Goal: Information Seeking & Learning: Learn about a topic

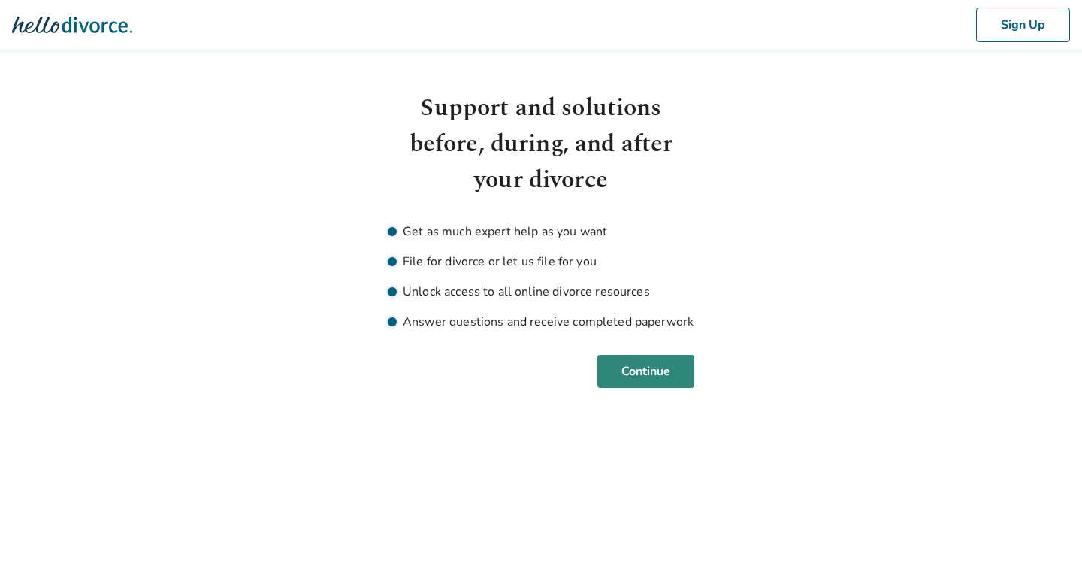
click at [661, 372] on button "Continue" at bounding box center [646, 371] width 97 height 33
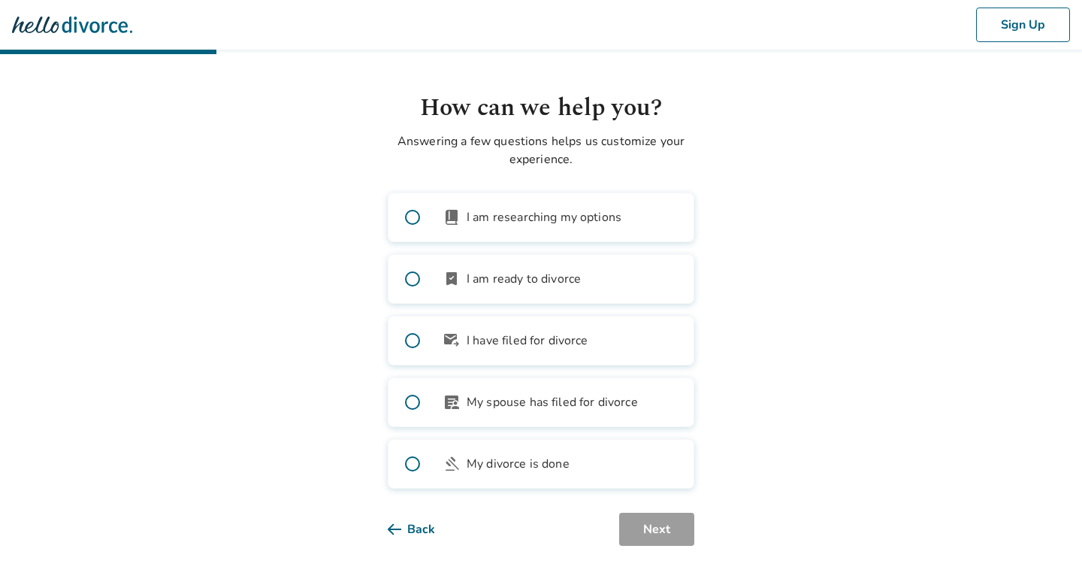
click at [415, 214] on span at bounding box center [413, 217] width 48 height 48
click at [660, 533] on button "Next" at bounding box center [656, 529] width 75 height 33
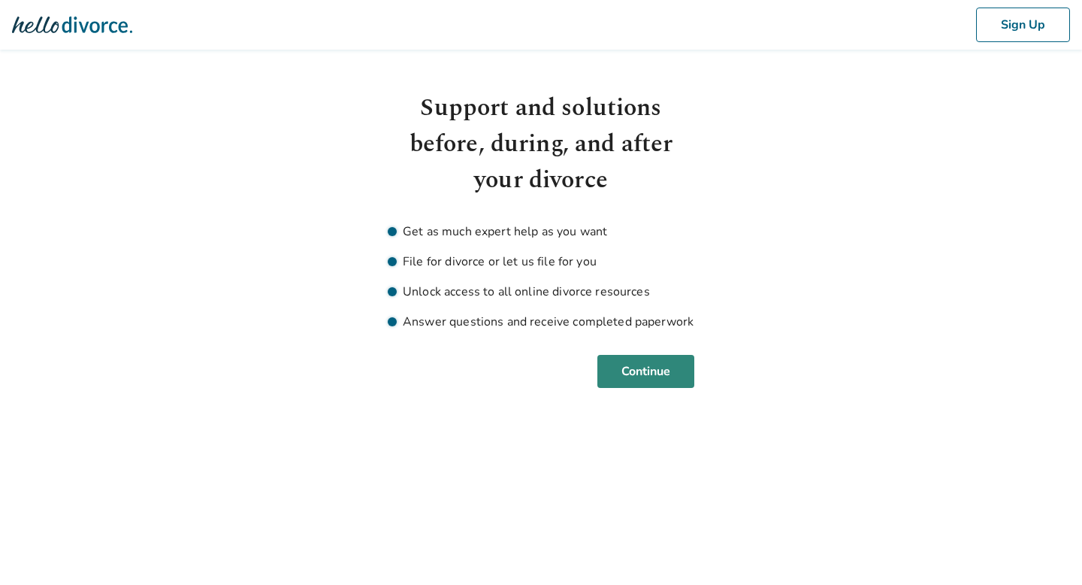
click at [649, 368] on button "Continue" at bounding box center [646, 371] width 97 height 33
click at [660, 370] on button "Continue" at bounding box center [646, 371] width 97 height 33
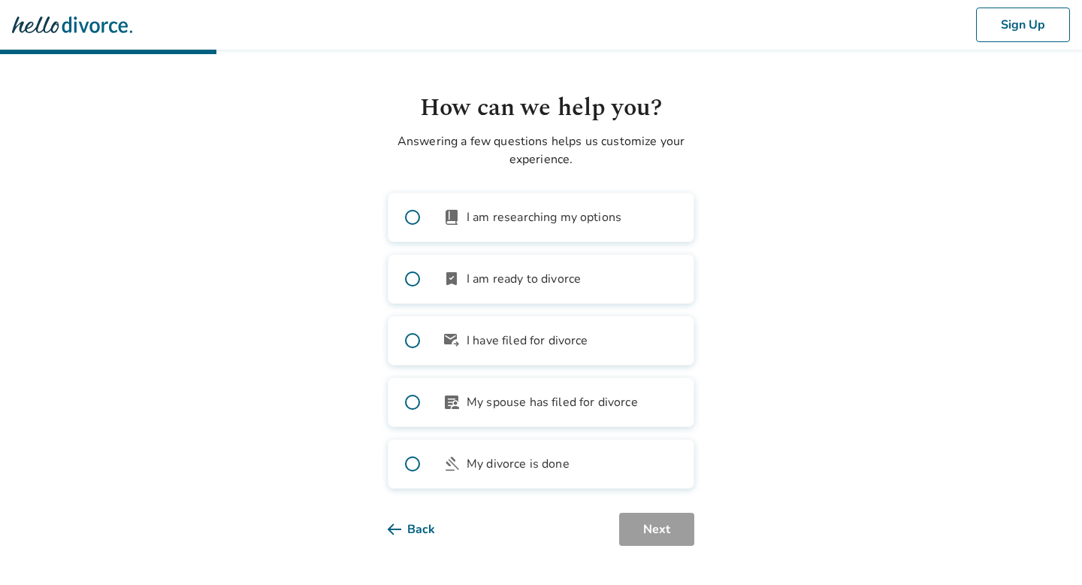
click at [581, 207] on label "book_2 I am researching my options" at bounding box center [541, 217] width 307 height 50
click at [670, 529] on button "Next" at bounding box center [656, 529] width 75 height 33
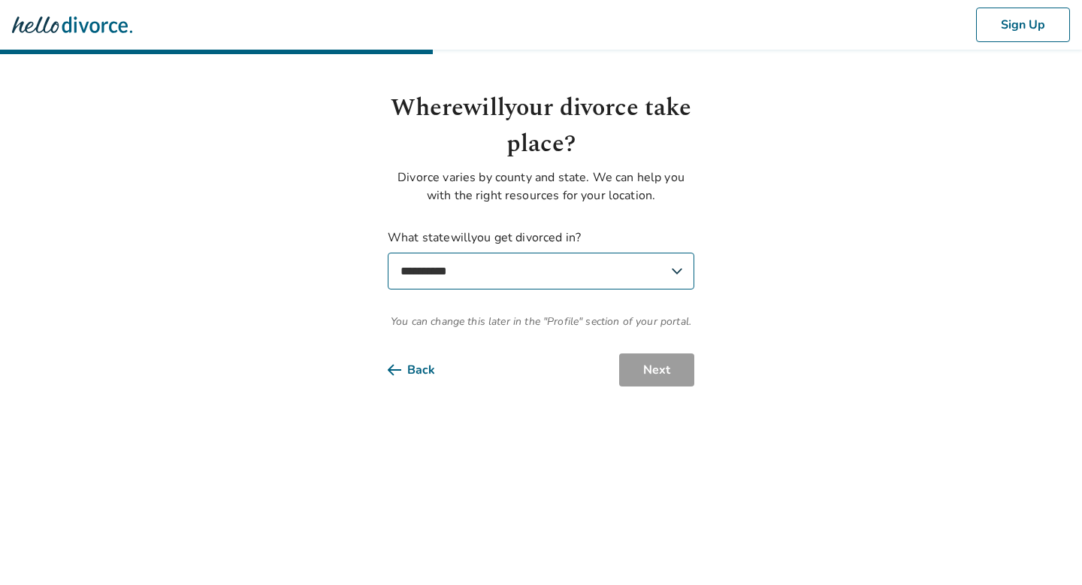
click at [600, 275] on select "**********" at bounding box center [541, 271] width 307 height 37
select select "**"
click at [388, 253] on select "**********" at bounding box center [541, 271] width 307 height 37
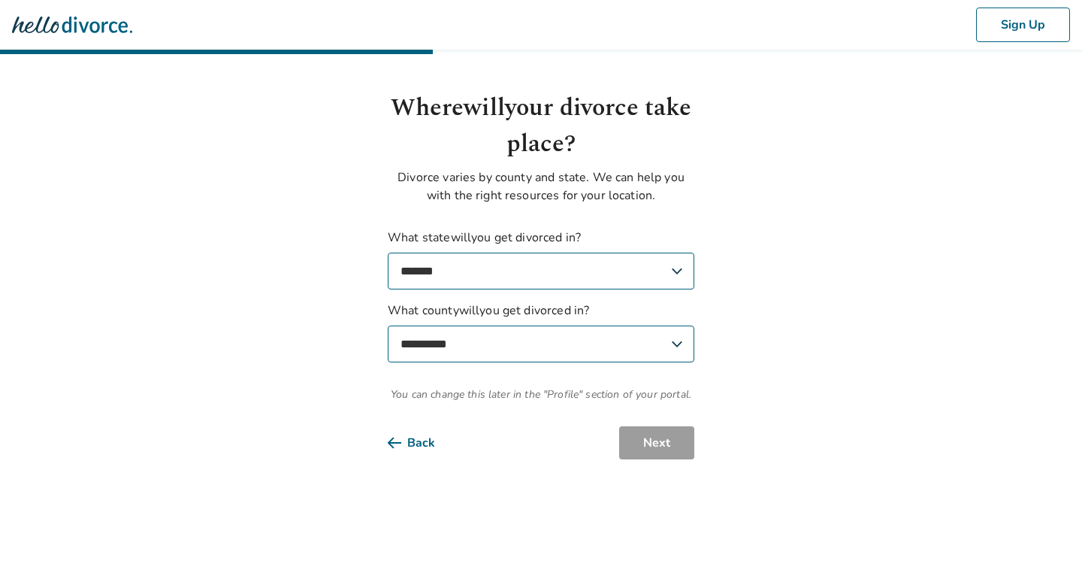
click at [626, 344] on select "**********" at bounding box center [541, 343] width 307 height 37
select select "******"
click at [388, 325] on select "**********" at bounding box center [541, 343] width 307 height 37
click at [655, 437] on button "Next" at bounding box center [656, 442] width 75 height 33
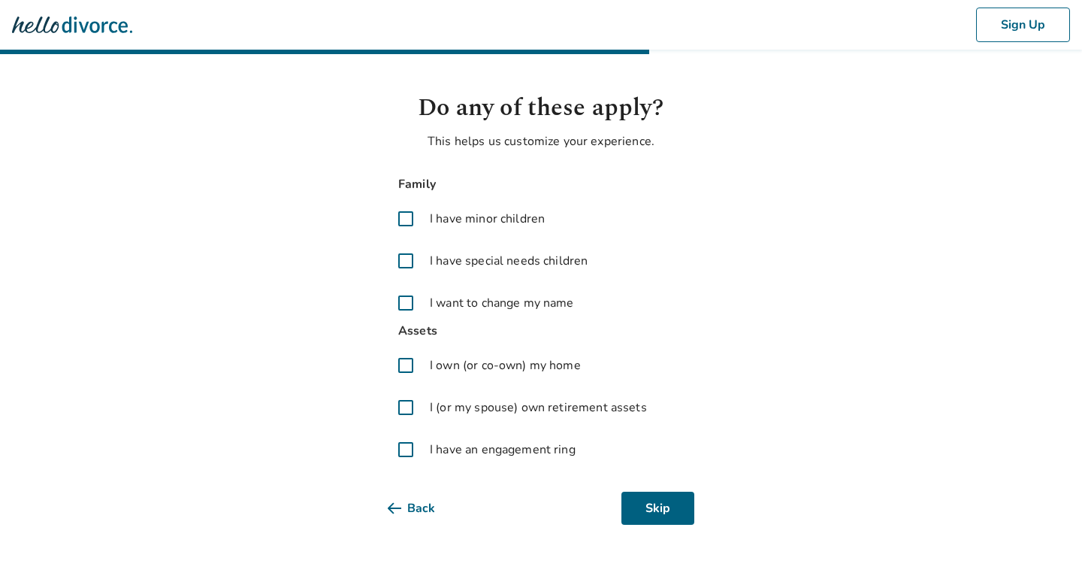
click at [408, 365] on span at bounding box center [406, 365] width 36 height 36
click at [408, 408] on span at bounding box center [406, 407] width 36 height 36
click at [406, 449] on span at bounding box center [406, 449] width 36 height 36
click at [658, 510] on button "Next" at bounding box center [656, 508] width 75 height 33
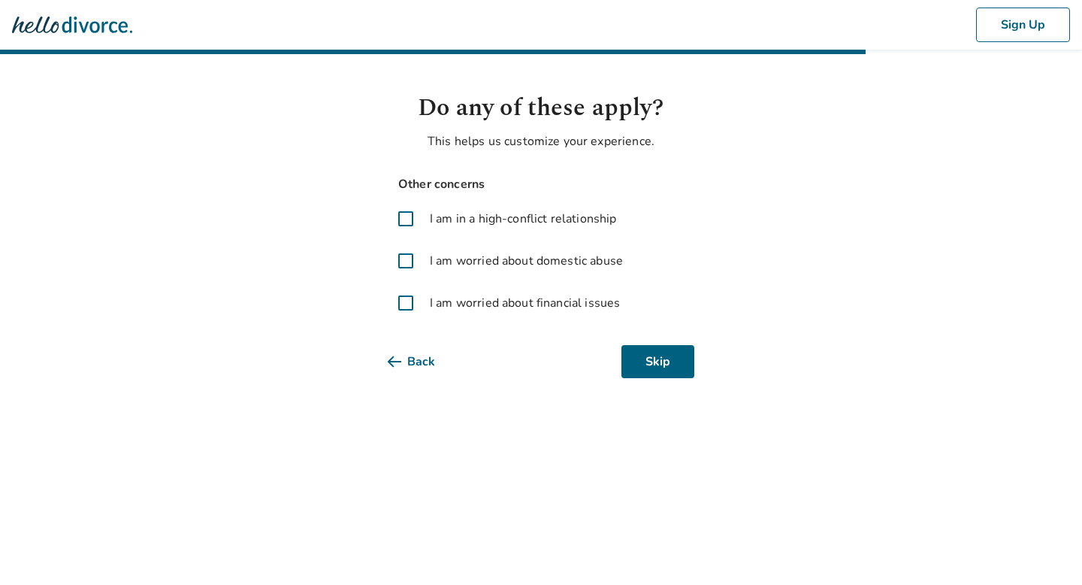
click at [402, 258] on span at bounding box center [406, 261] width 36 height 36
click at [407, 304] on span at bounding box center [406, 303] width 36 height 36
click at [664, 363] on button "Next" at bounding box center [656, 361] width 75 height 33
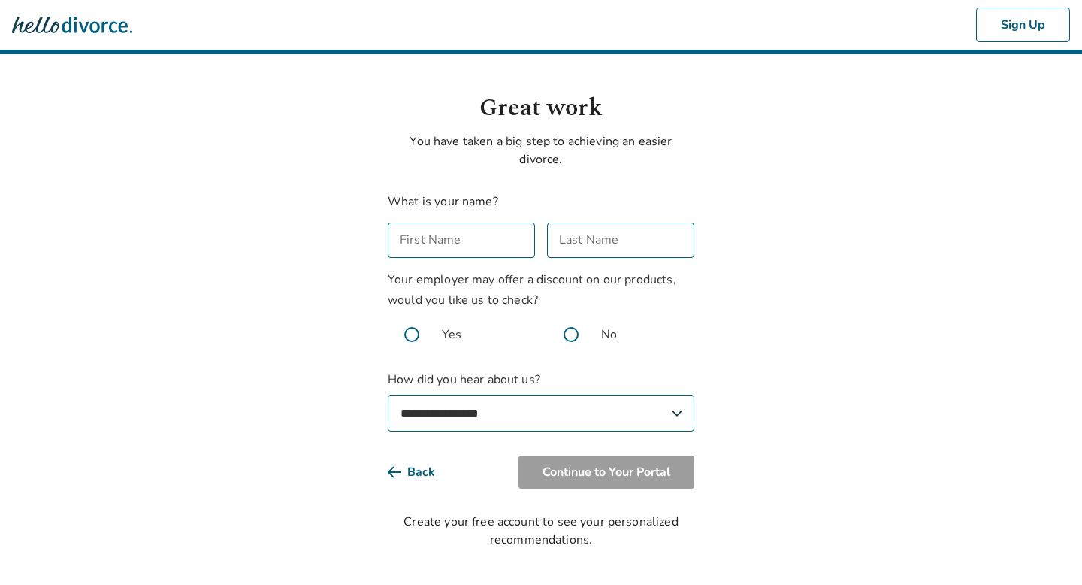
click at [498, 240] on input "First Name" at bounding box center [461, 239] width 147 height 35
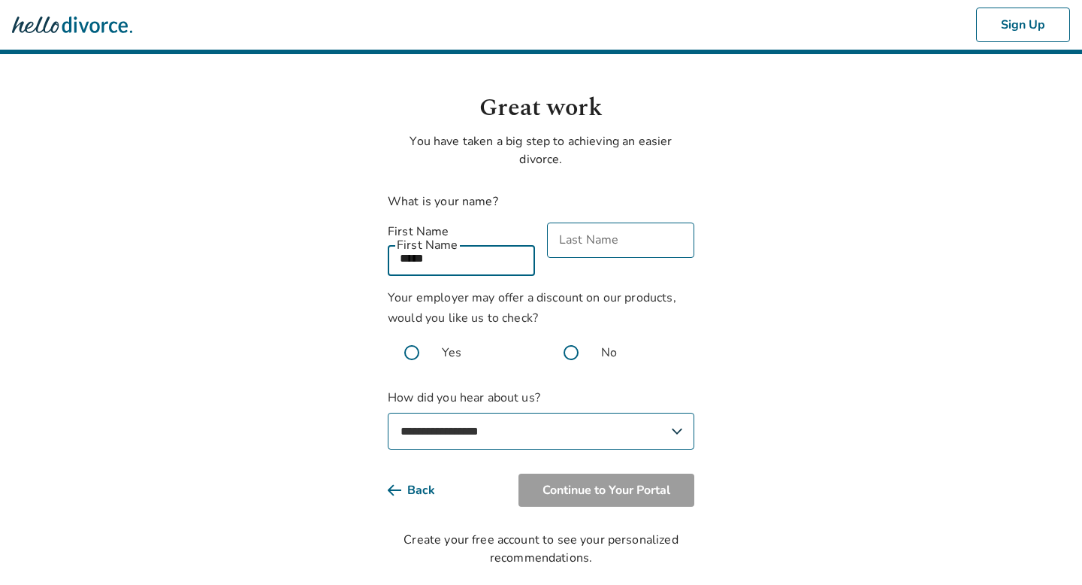
type input "*****"
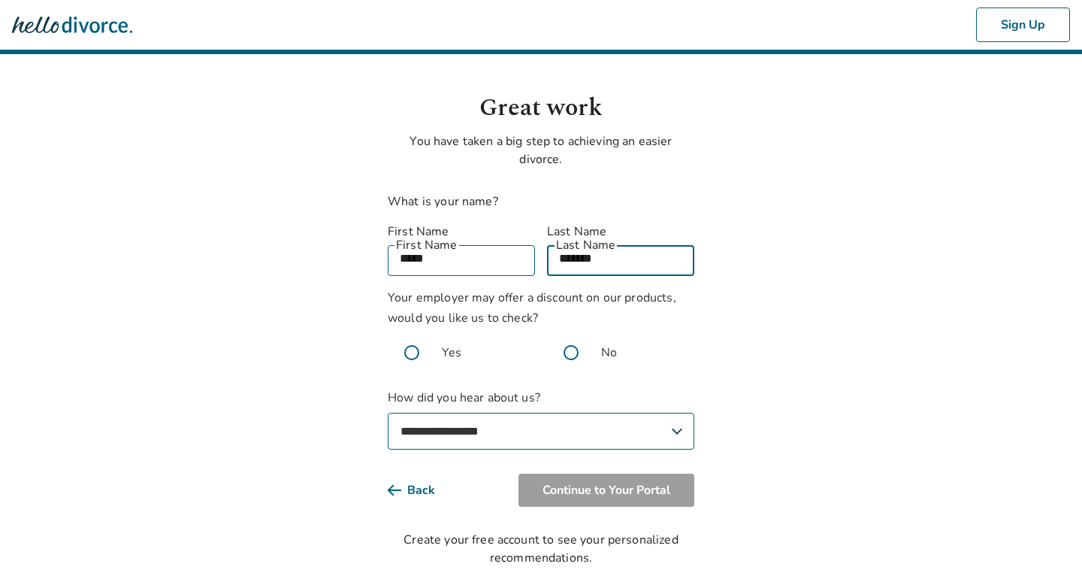
type input "*******"
click at [570, 330] on span at bounding box center [571, 352] width 48 height 48
click at [564, 413] on select "**********" at bounding box center [541, 431] width 307 height 37
select select "*******"
click at [388, 413] on select "**********" at bounding box center [541, 431] width 307 height 37
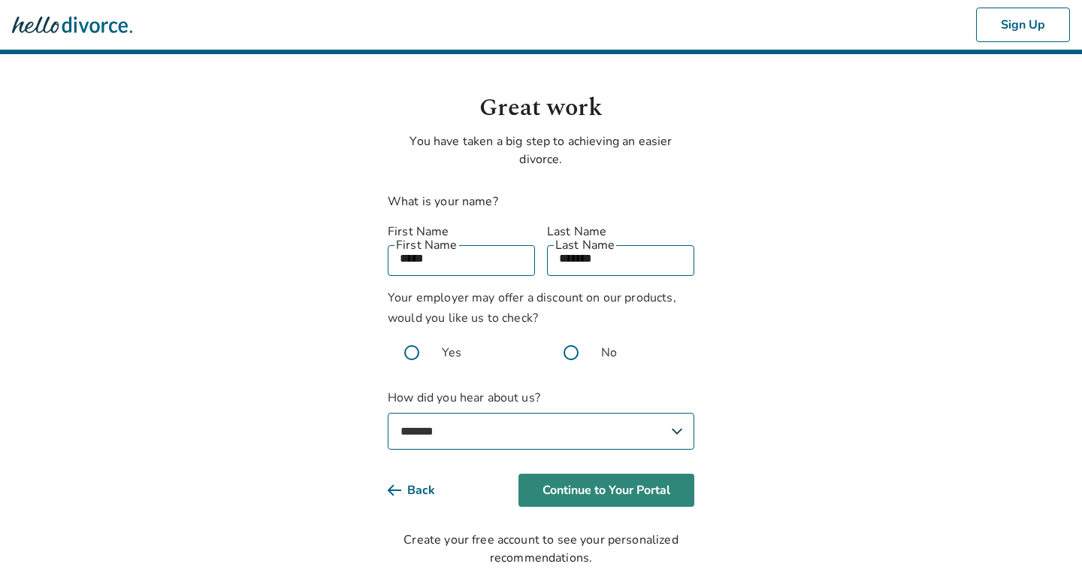
click at [580, 474] on button "Continue to Your Portal" at bounding box center [607, 490] width 176 height 33
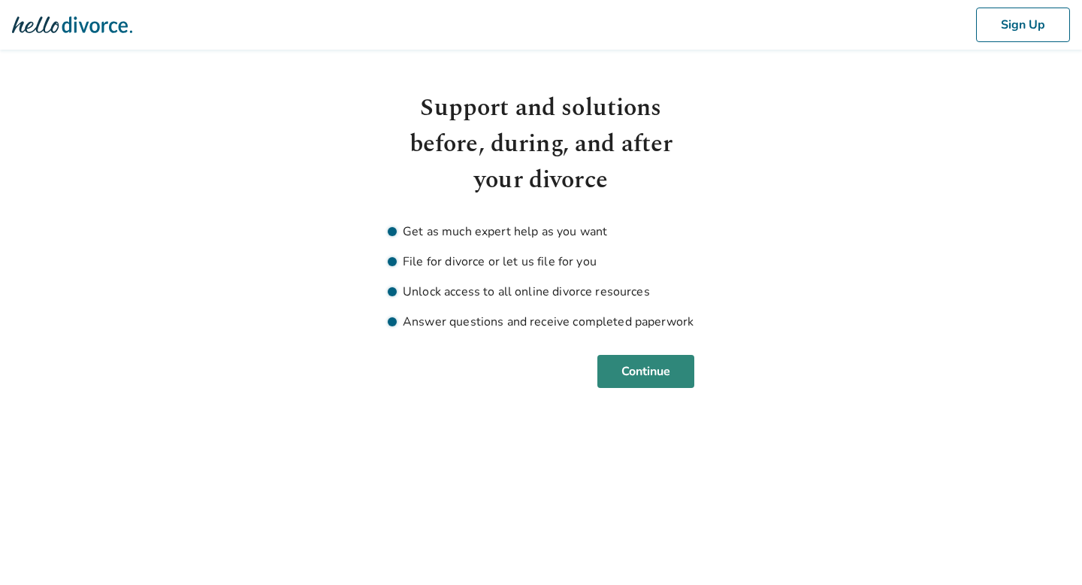
click at [648, 377] on button "Continue" at bounding box center [646, 371] width 97 height 33
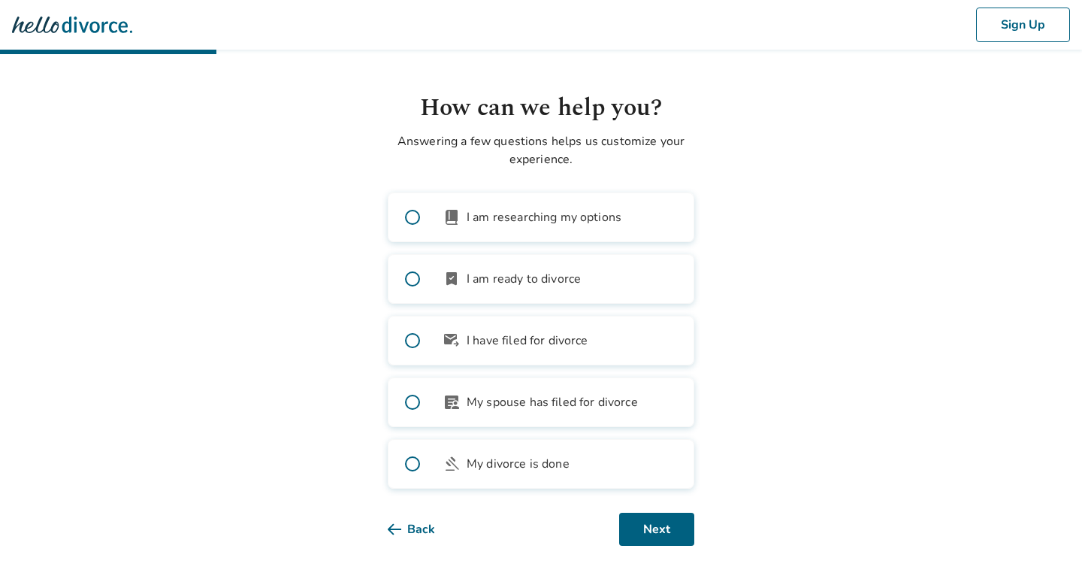
click at [577, 219] on span "I am researching my options" at bounding box center [544, 217] width 155 height 18
click at [667, 534] on button "Next" at bounding box center [656, 529] width 75 height 33
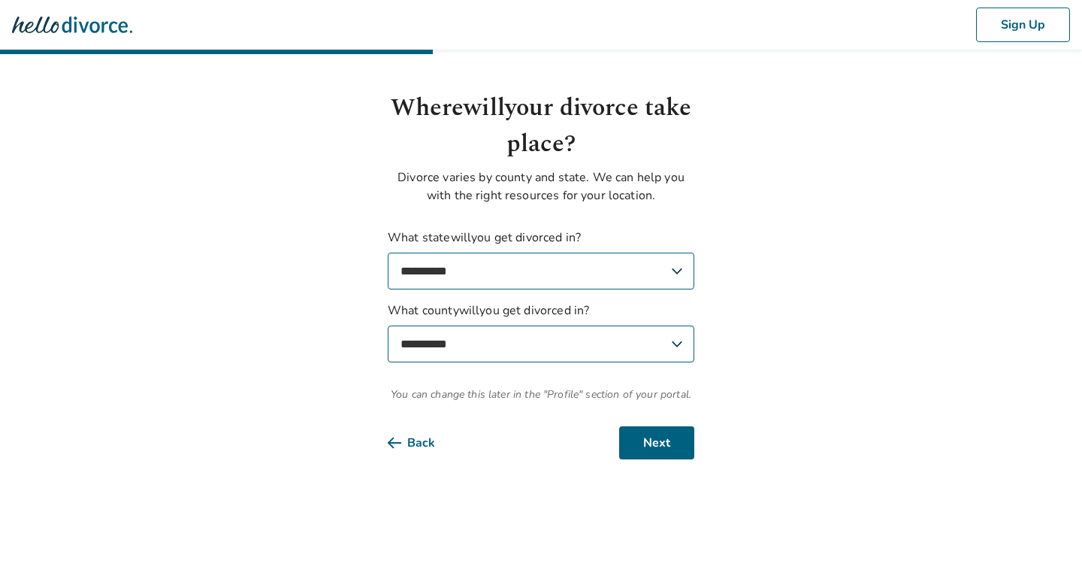
click at [639, 270] on select "**********" at bounding box center [541, 271] width 307 height 37
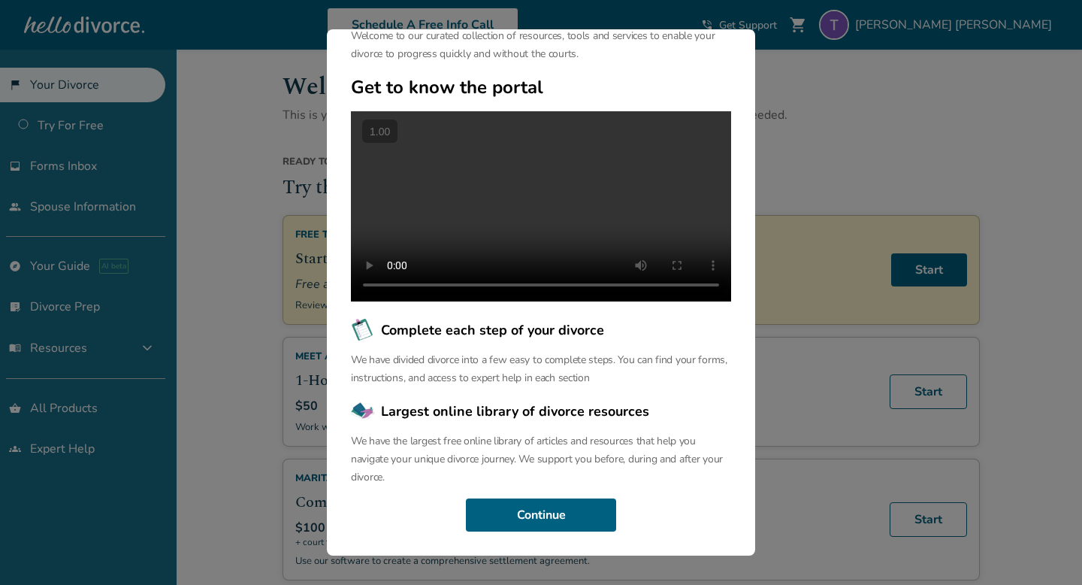
scroll to position [10, 0]
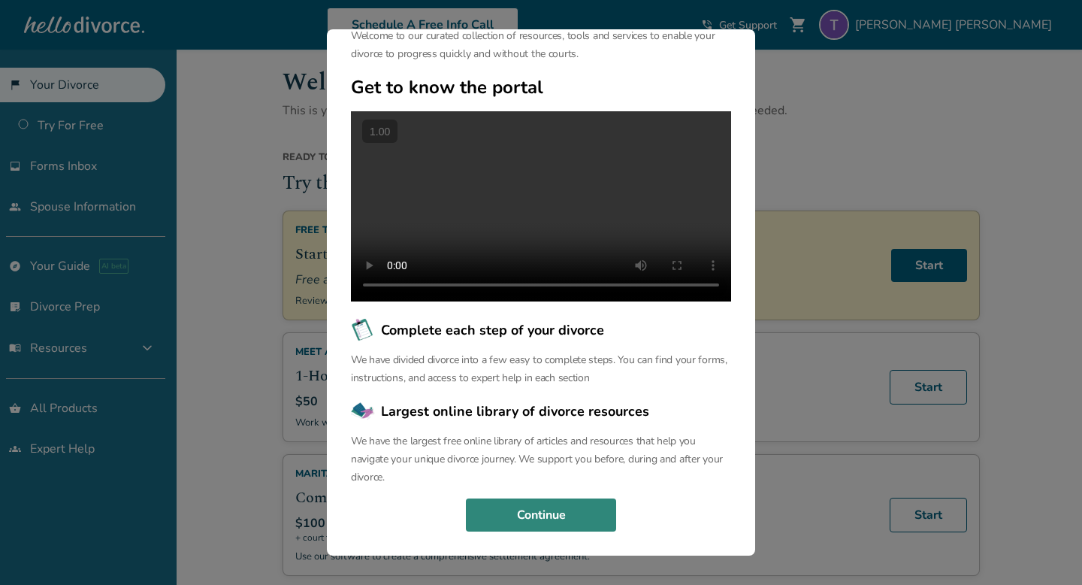
click at [542, 523] on button "Continue" at bounding box center [541, 514] width 150 height 33
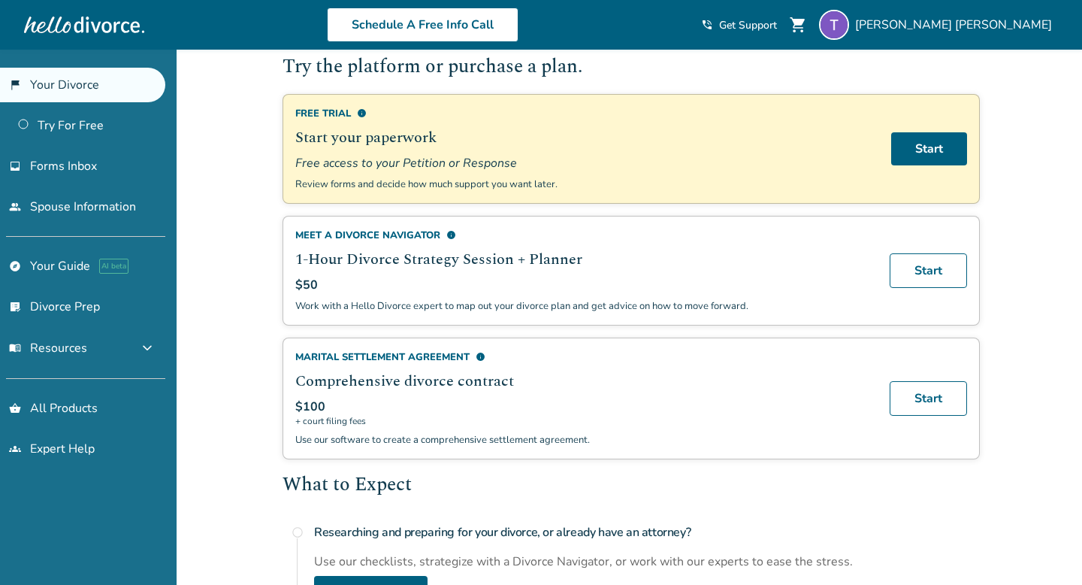
scroll to position [126, 0]
click at [480, 354] on span "info" at bounding box center [481, 358] width 10 height 10
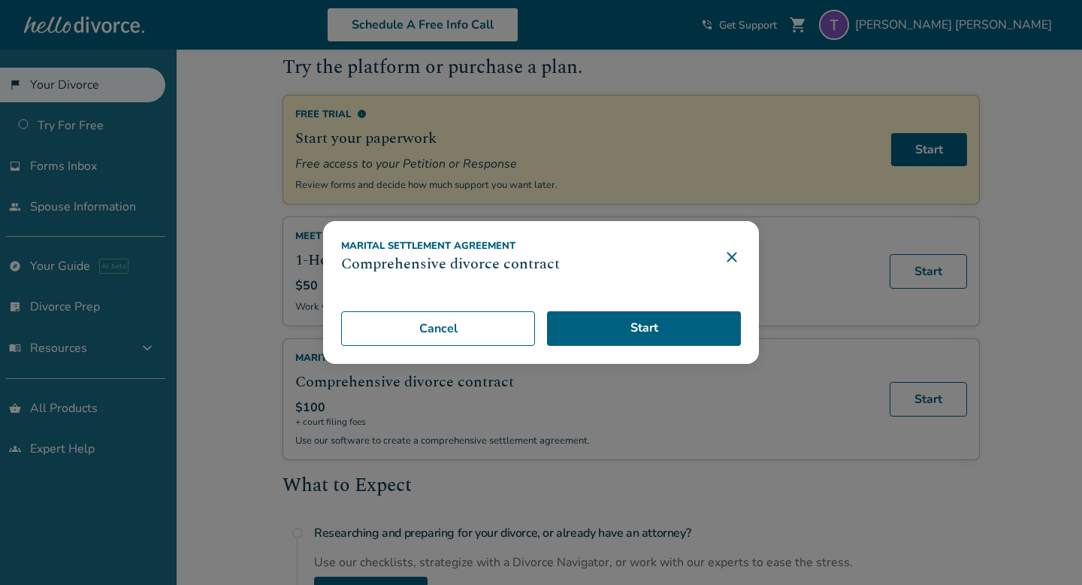
click at [728, 258] on icon at bounding box center [732, 257] width 18 height 18
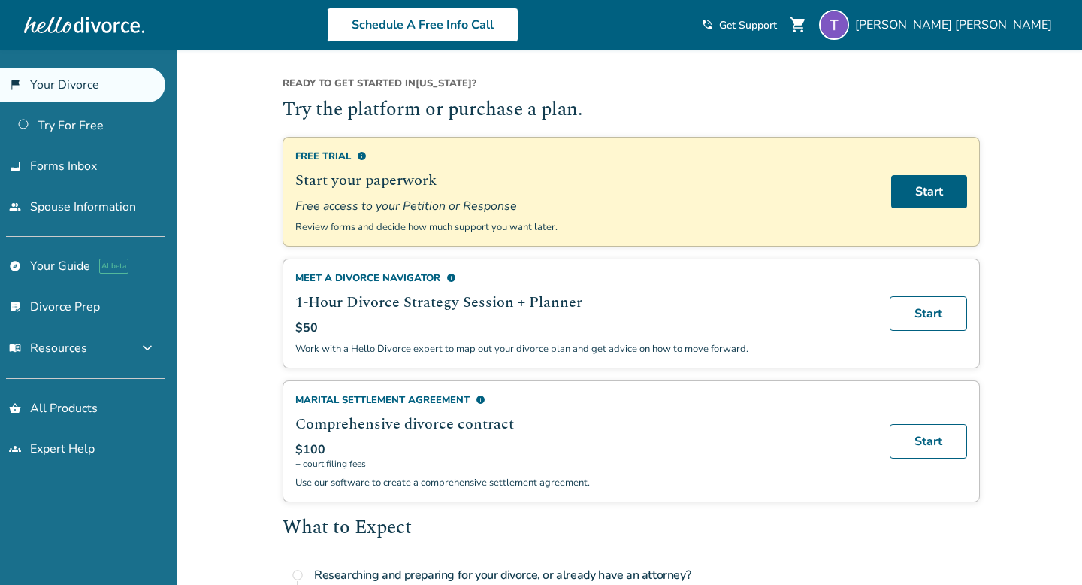
scroll to position [80, 0]
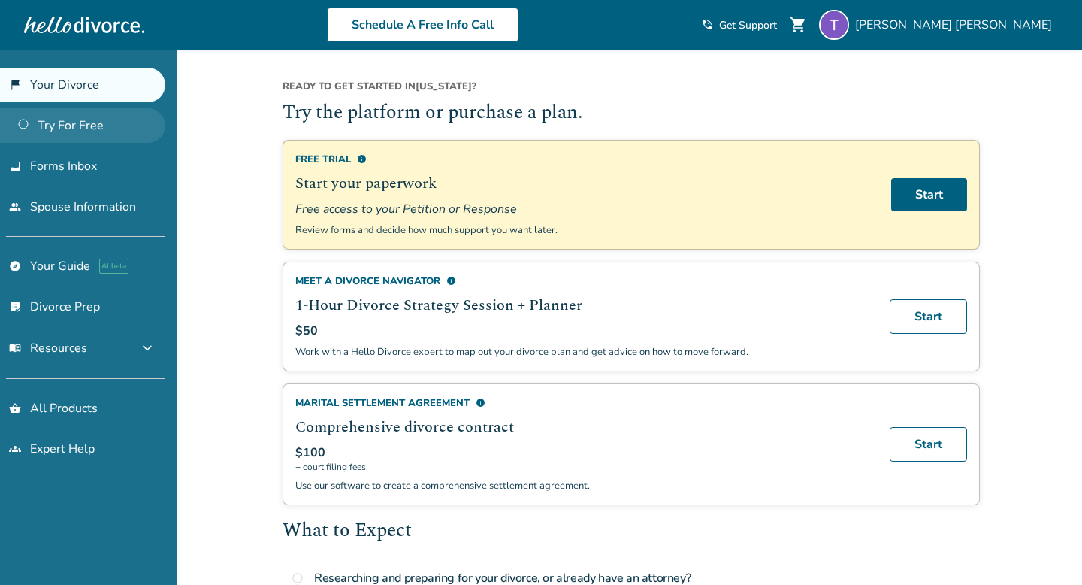
click at [80, 127] on link "Try For Free" at bounding box center [82, 125] width 165 height 35
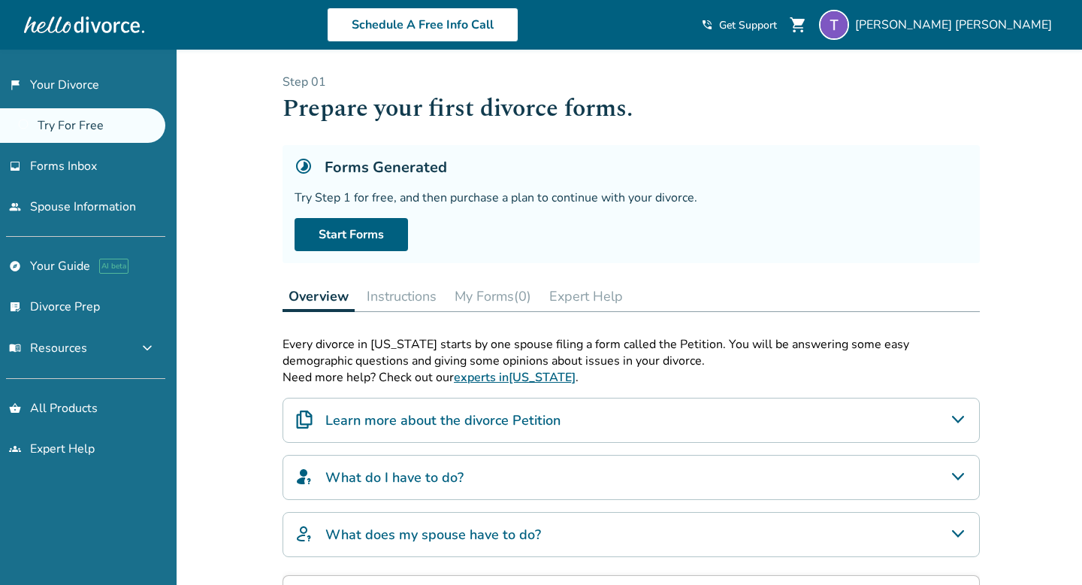
click at [398, 296] on button "Instructions" at bounding box center [402, 296] width 82 height 30
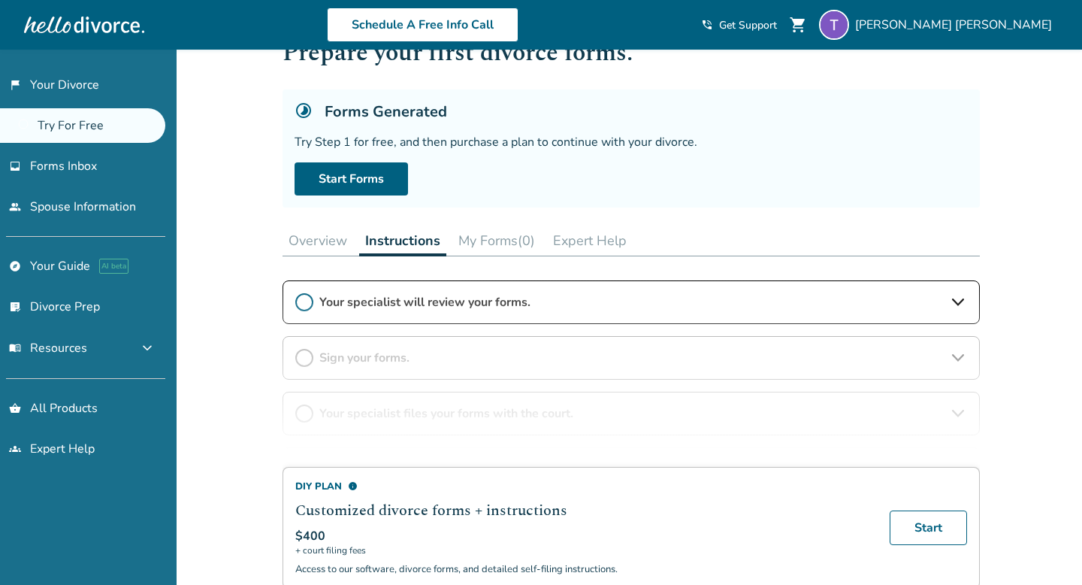
scroll to position [59, 0]
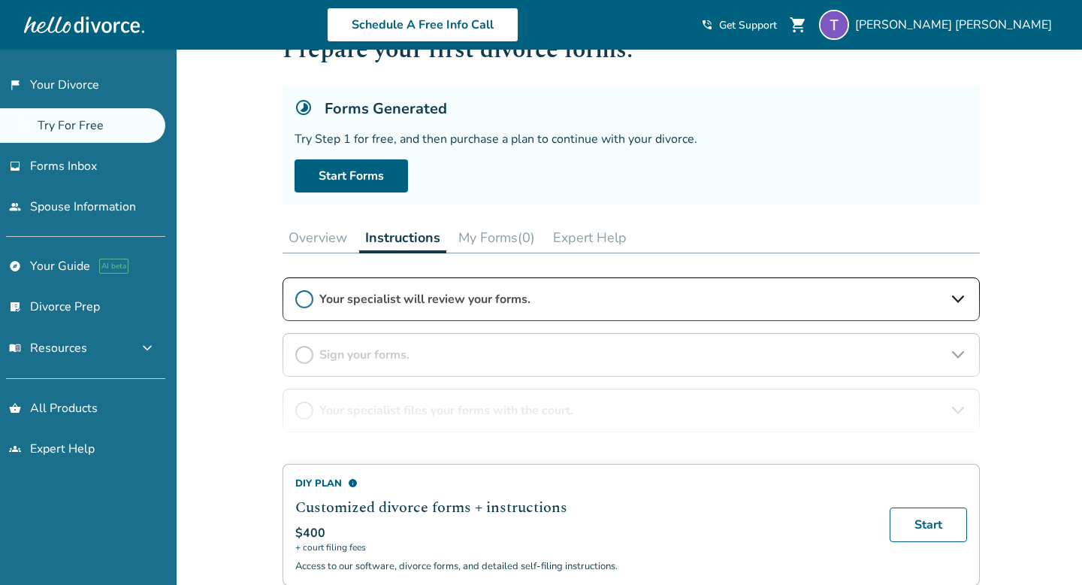
click at [583, 236] on button "Expert Help" at bounding box center [590, 237] width 86 height 30
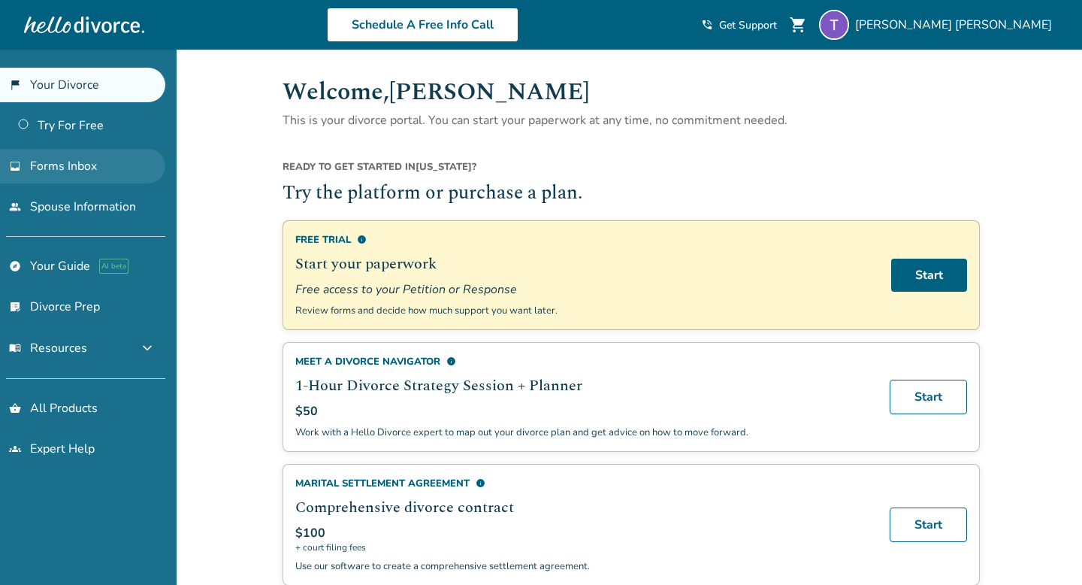
click at [84, 161] on span "Forms Inbox" at bounding box center [63, 166] width 67 height 17
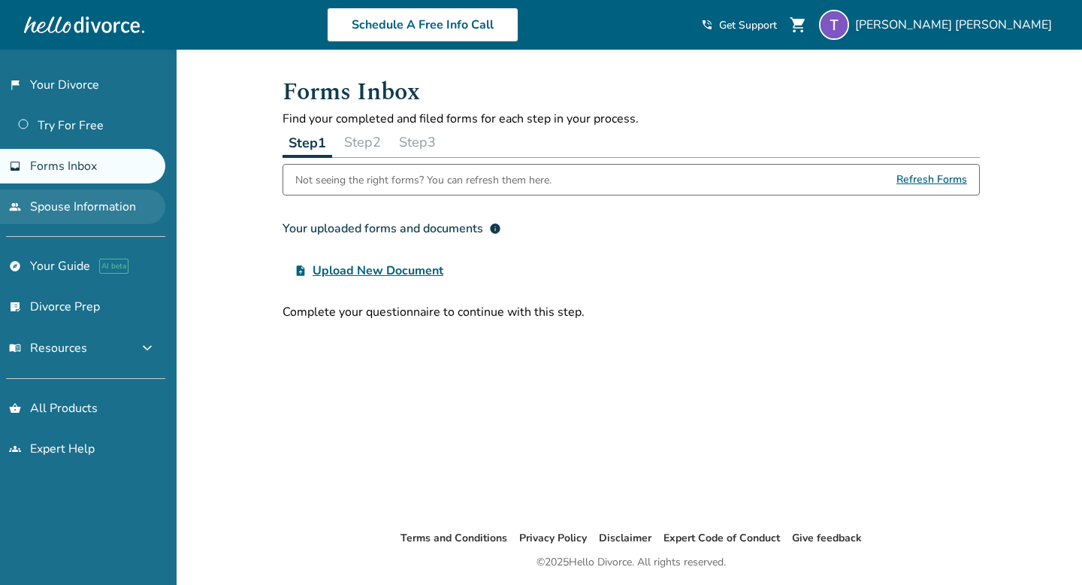
click at [84, 205] on link "people Spouse Information" at bounding box center [82, 206] width 165 height 35
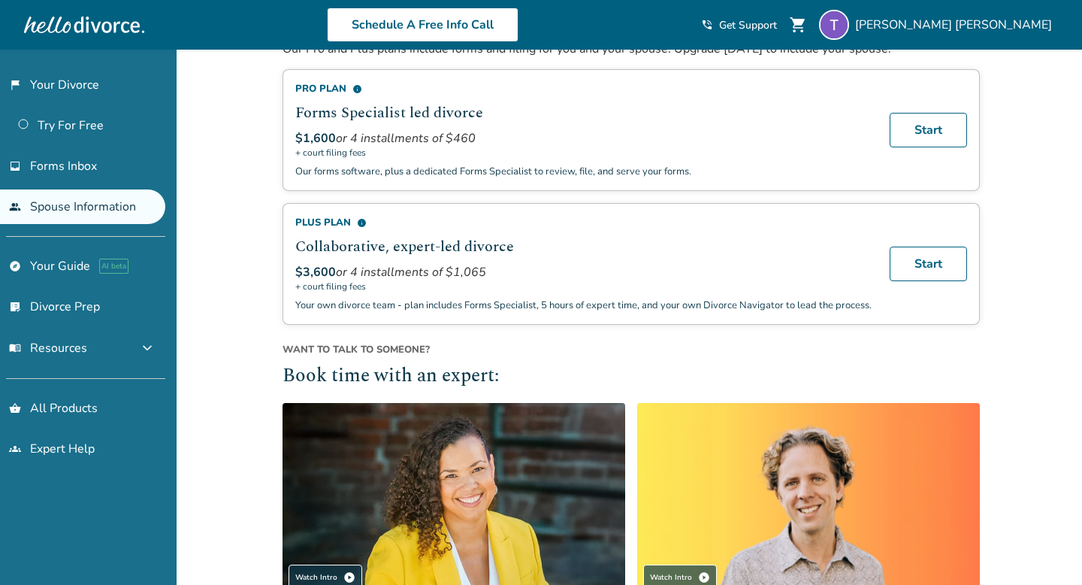
scroll to position [251, 0]
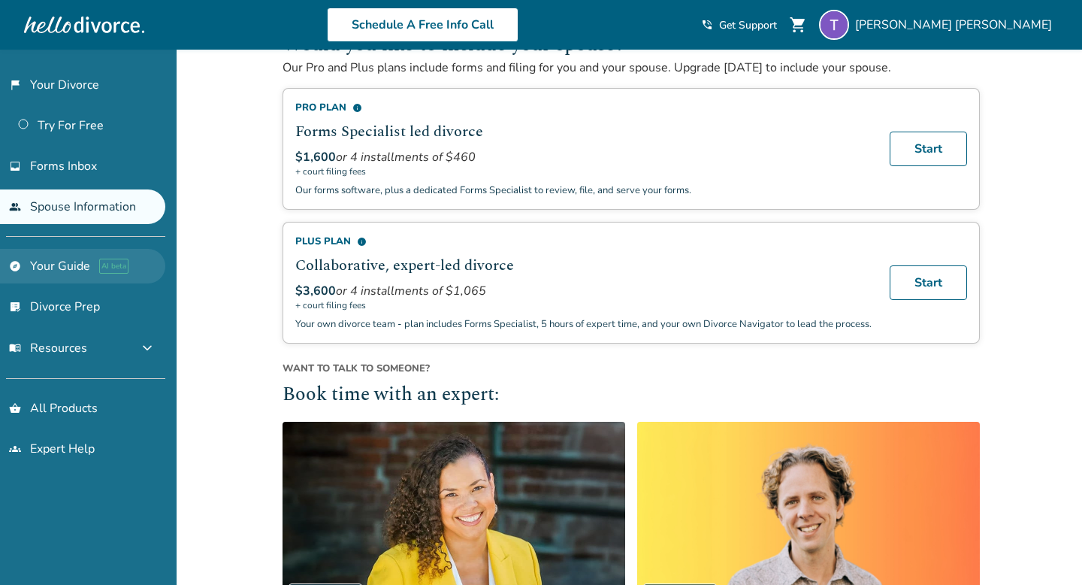
click at [61, 262] on link "explore Your Guide AI beta" at bounding box center [82, 266] width 165 height 35
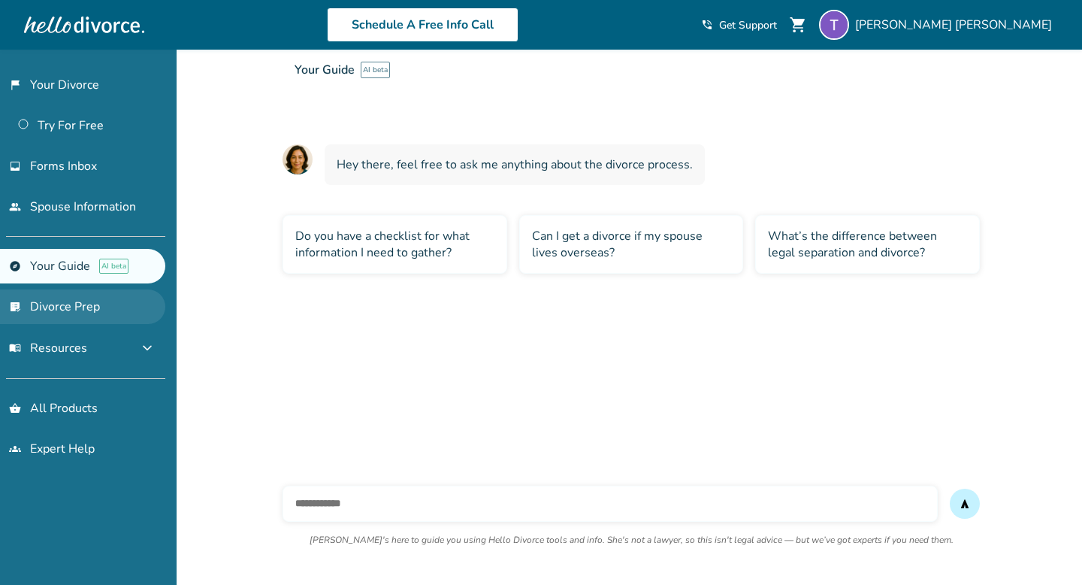
click at [79, 306] on link "list_alt_check Divorce Prep" at bounding box center [82, 306] width 165 height 35
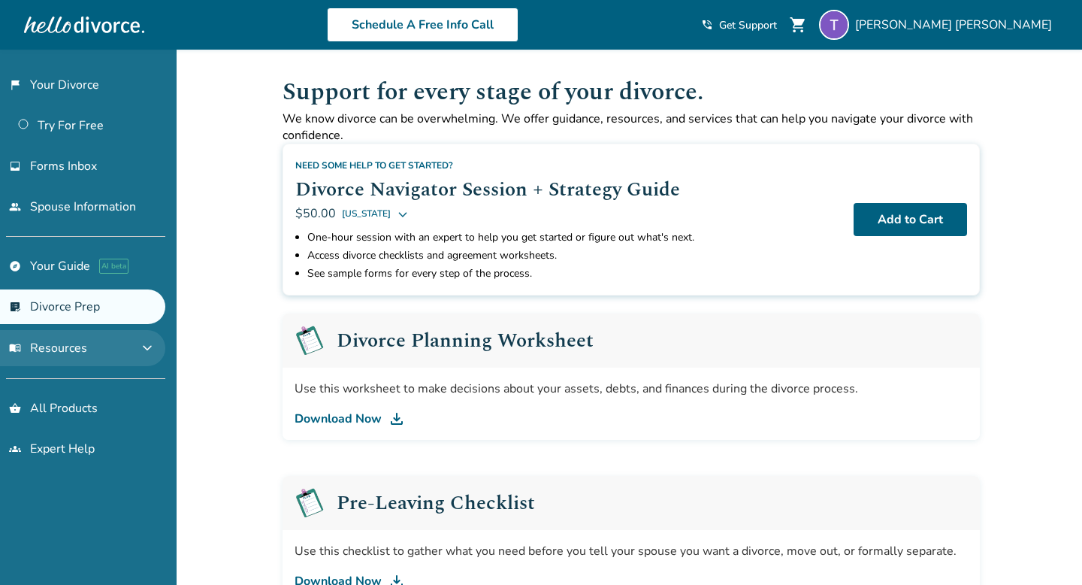
click at [156, 350] on span "expand_more" at bounding box center [147, 348] width 18 height 18
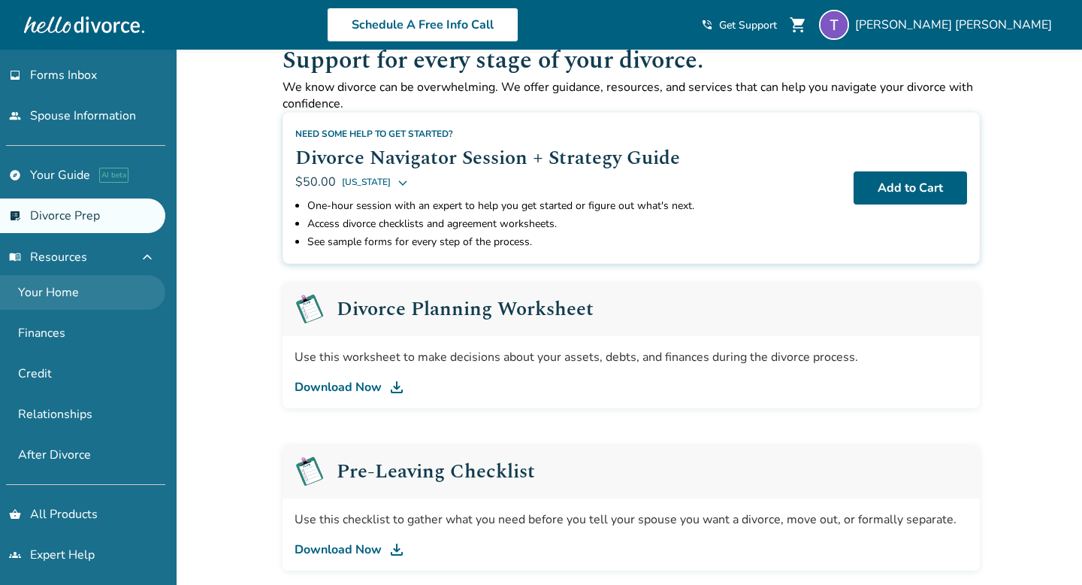
scroll to position [37, 0]
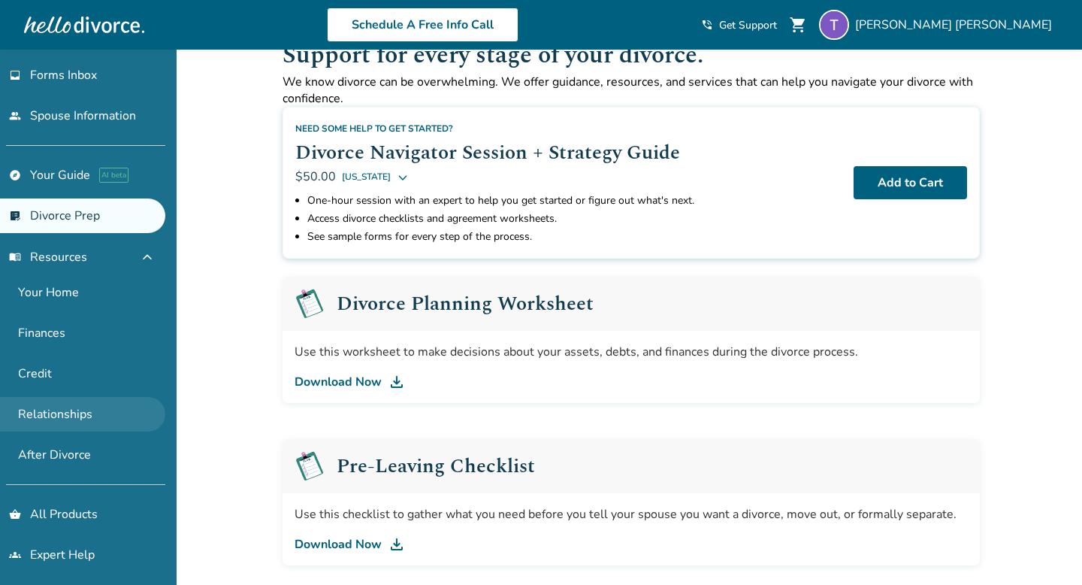
click at [127, 408] on link "Relationships" at bounding box center [82, 414] width 165 height 35
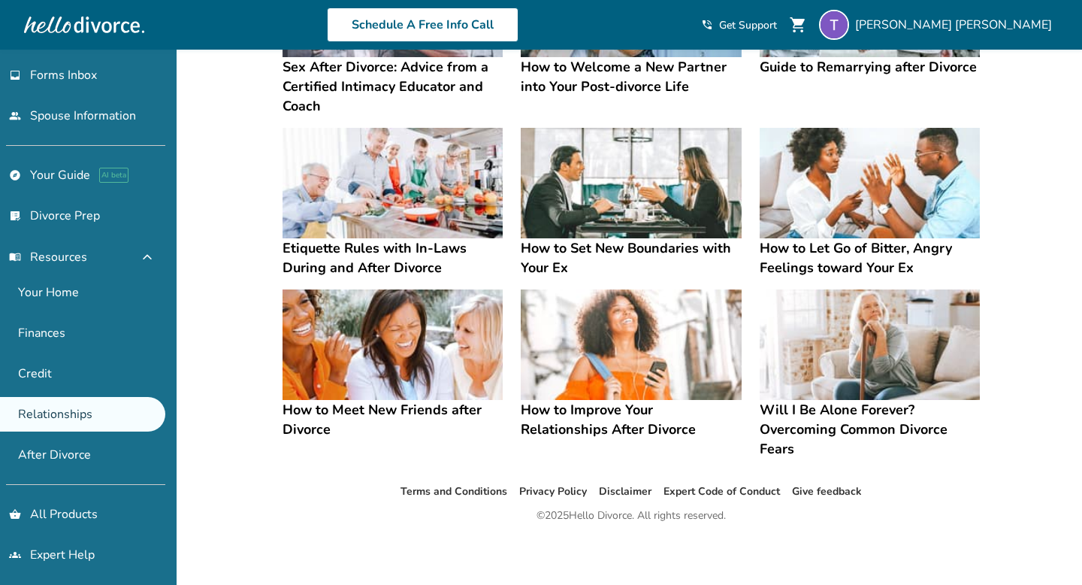
scroll to position [383, 0]
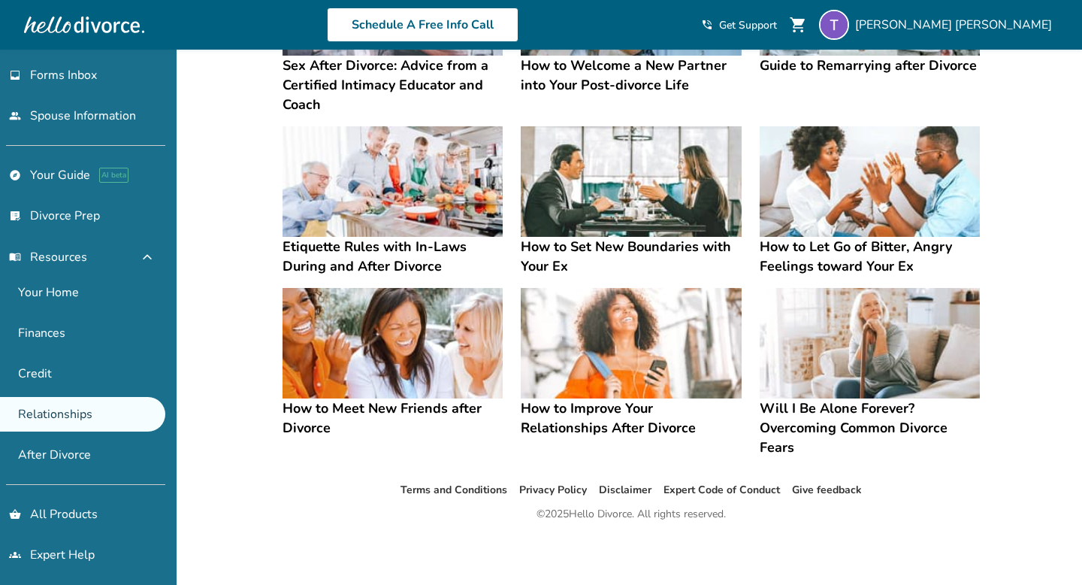
click at [337, 246] on h4 "Etiquette Rules with In-Laws During and After Divorce" at bounding box center [393, 256] width 220 height 39
click at [368, 244] on h4 "Etiquette Rules with In-Laws During and After Divorce" at bounding box center [393, 256] width 220 height 39
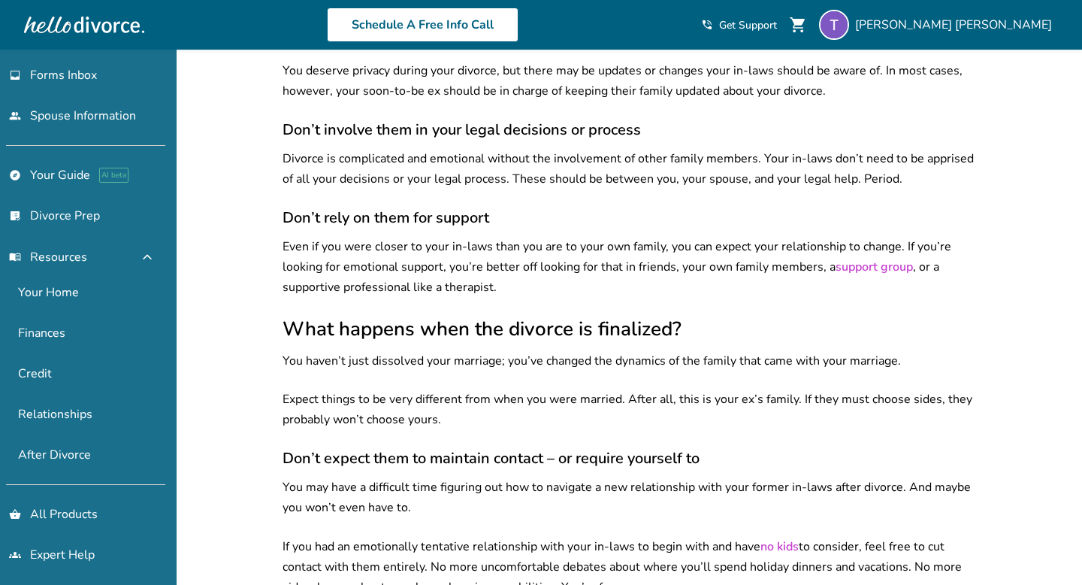
scroll to position [850, 0]
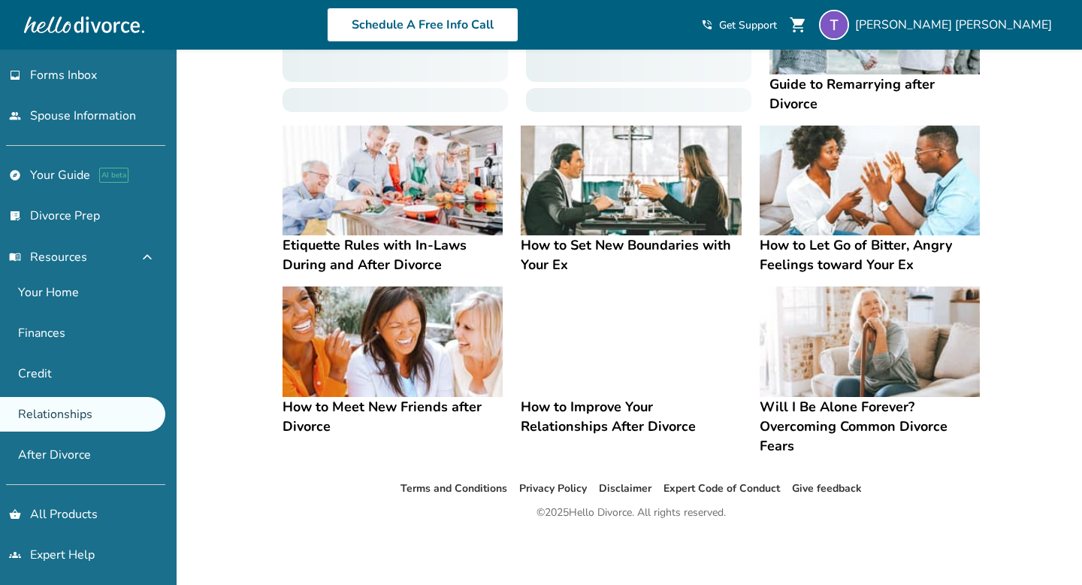
scroll to position [359, 0]
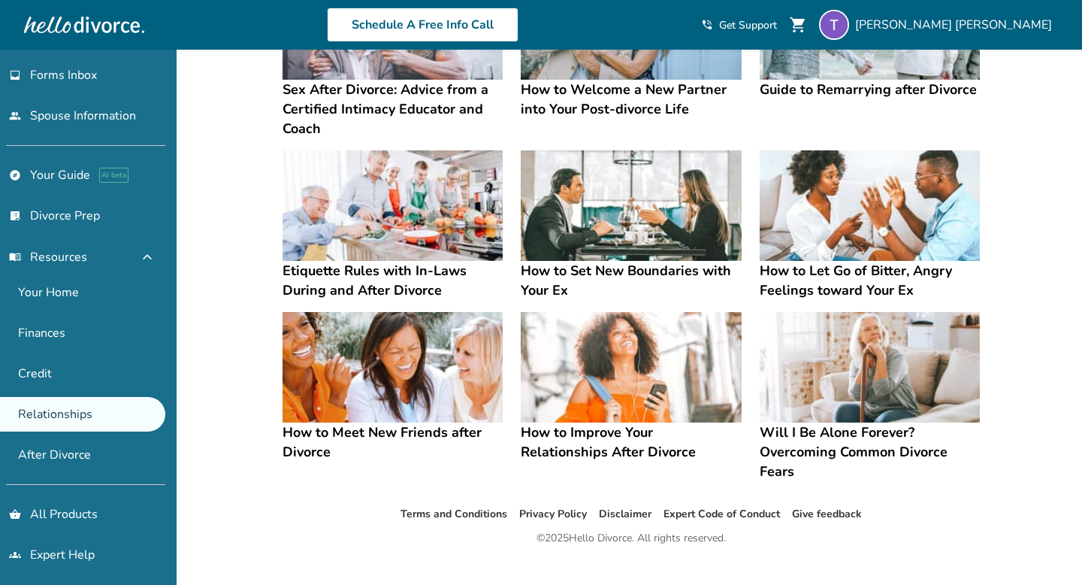
click at [602, 270] on h4 "How to Set New Boundaries with Your Ex" at bounding box center [631, 280] width 220 height 39
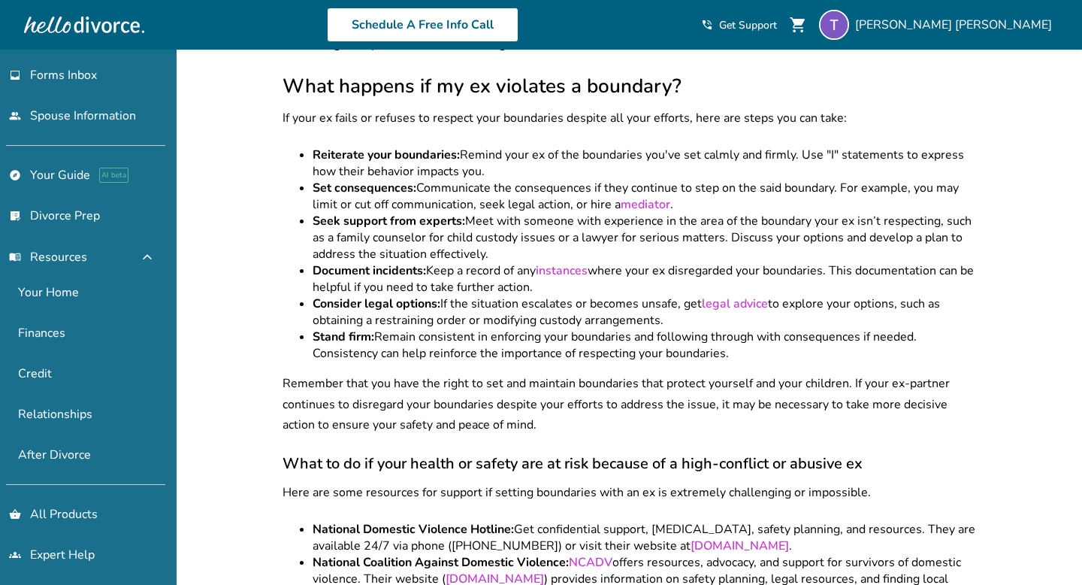
scroll to position [4082, 0]
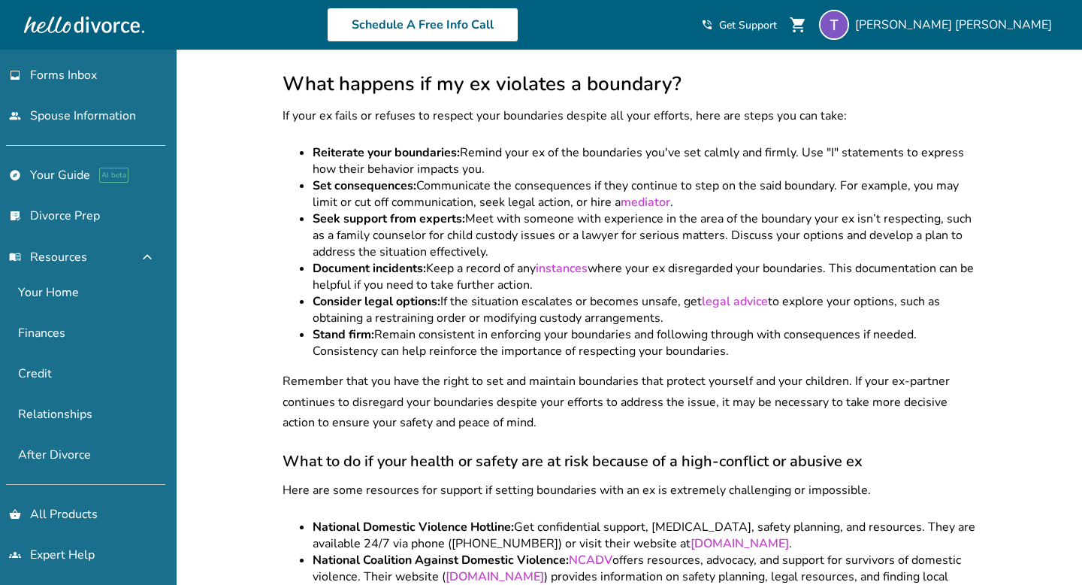
click at [602, 293] on li "Consider legal options: If the situation escalates or becomes unsafe, get legal…" at bounding box center [646, 309] width 667 height 33
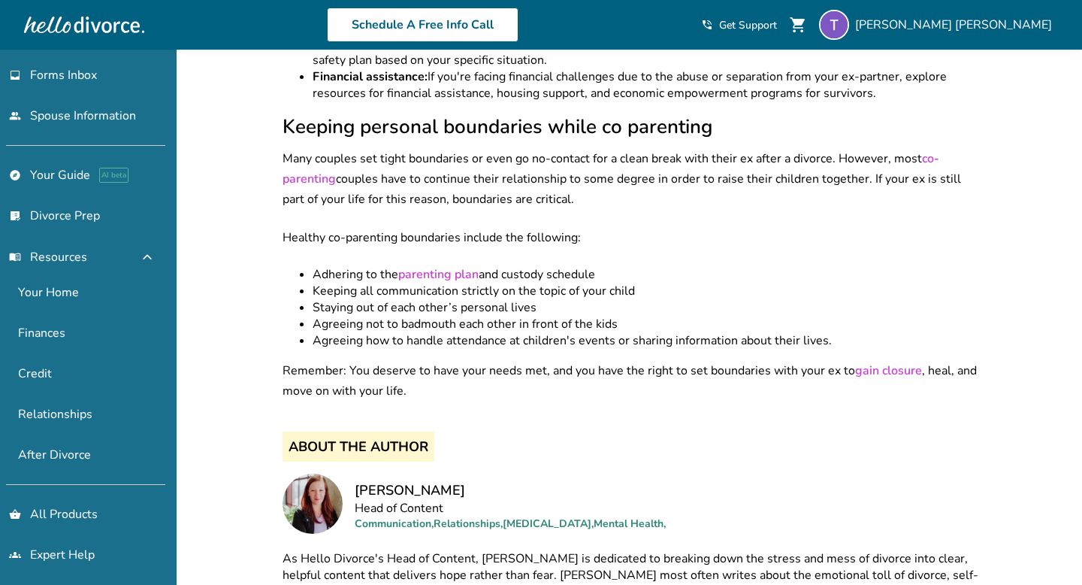
scroll to position [4949, 0]
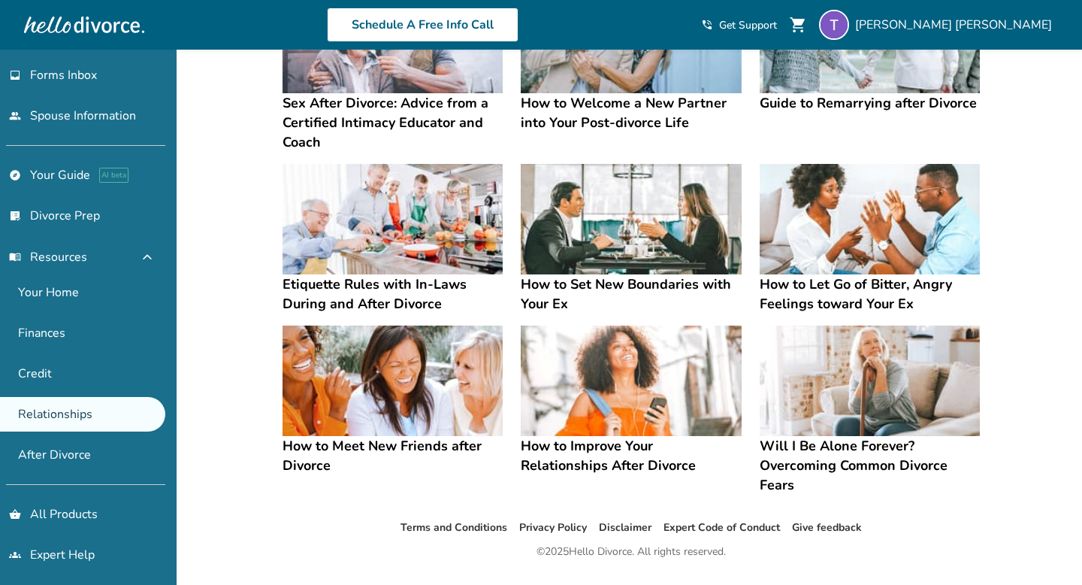
scroll to position [383, 0]
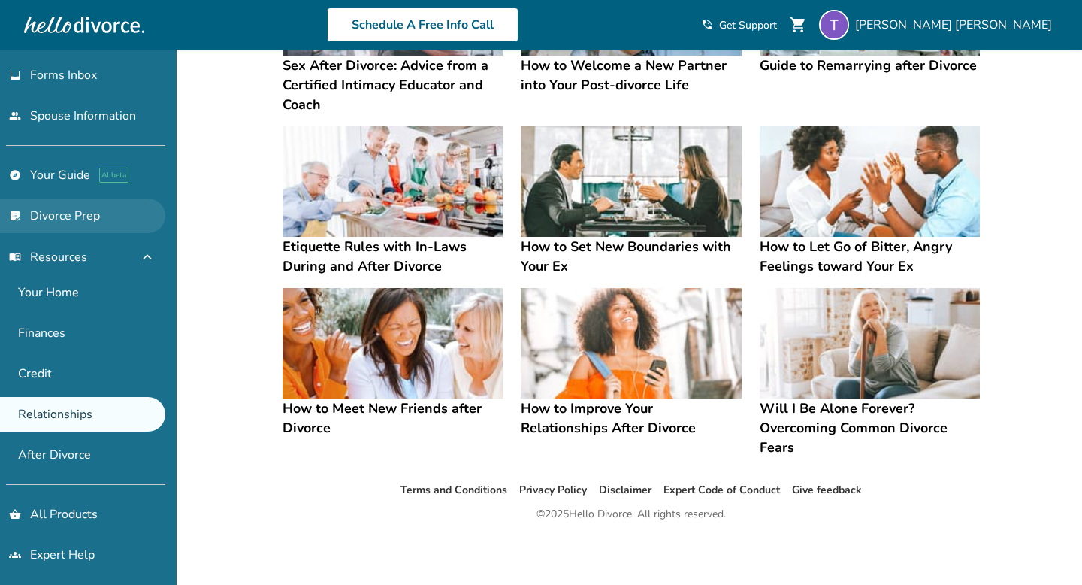
click at [76, 214] on link "list_alt_check Divorce Prep" at bounding box center [82, 215] width 165 height 35
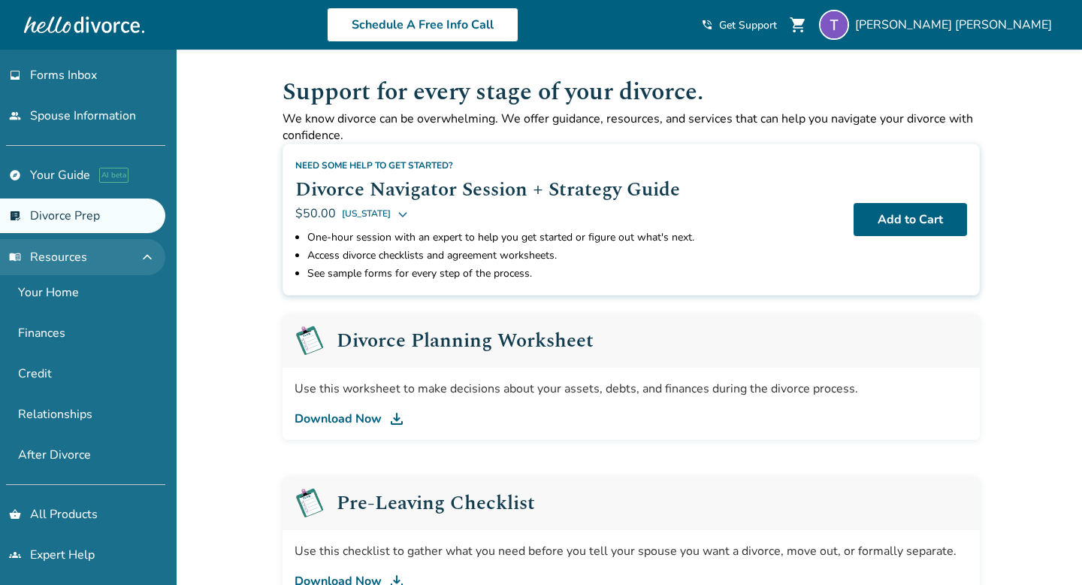
click at [86, 255] on button "menu_book Resources expand_less" at bounding box center [82, 257] width 165 height 36
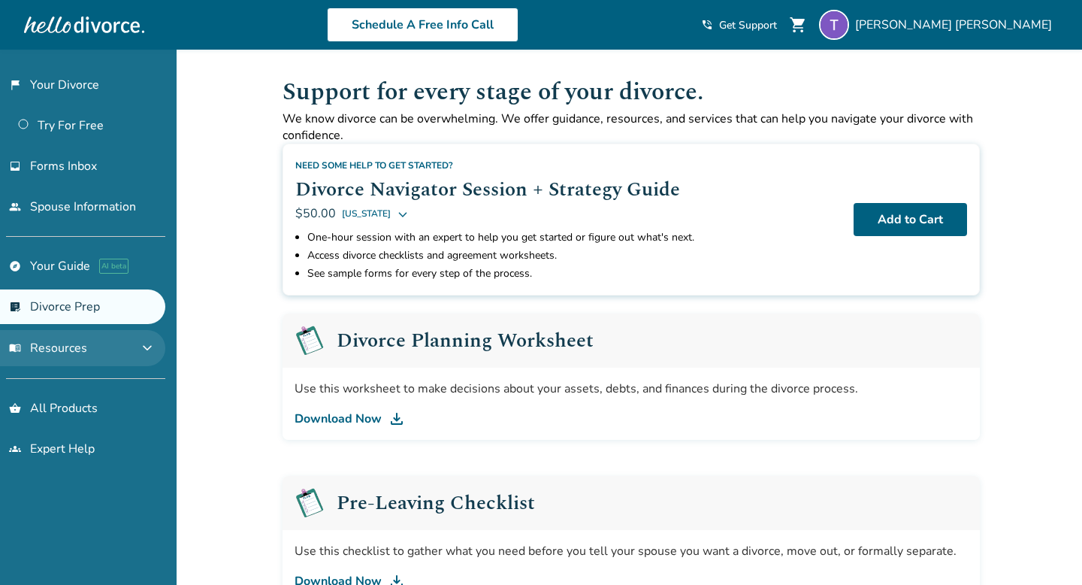
click at [75, 349] on span "menu_book Resources" at bounding box center [48, 348] width 78 height 17
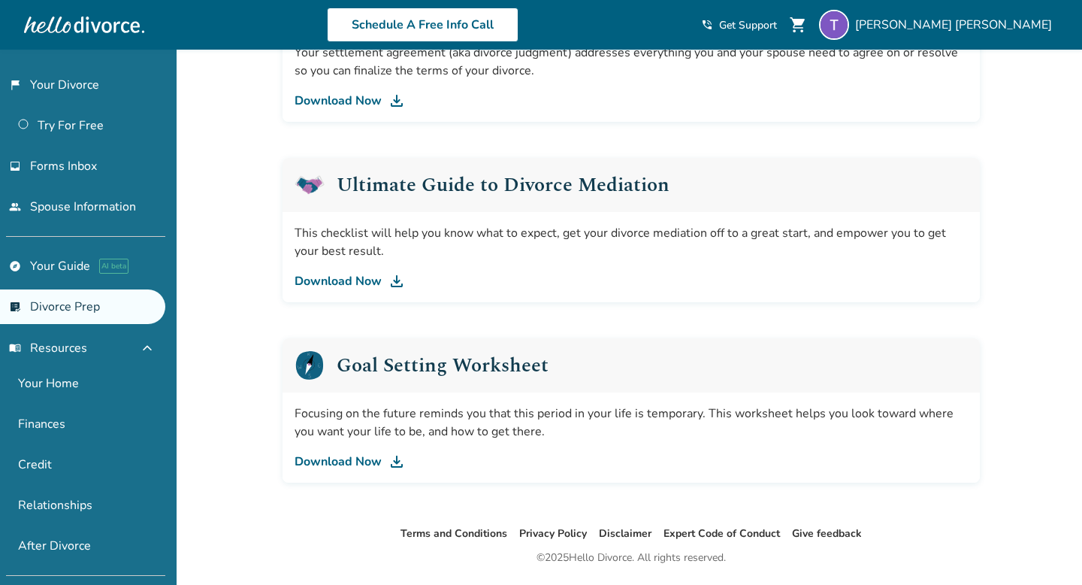
scroll to position [885, 0]
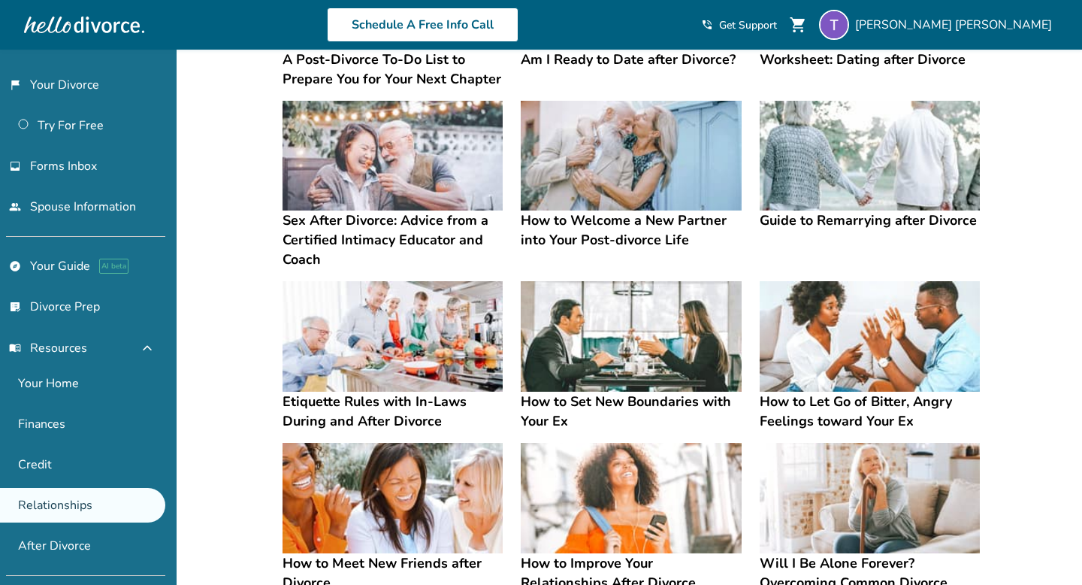
scroll to position [383, 0]
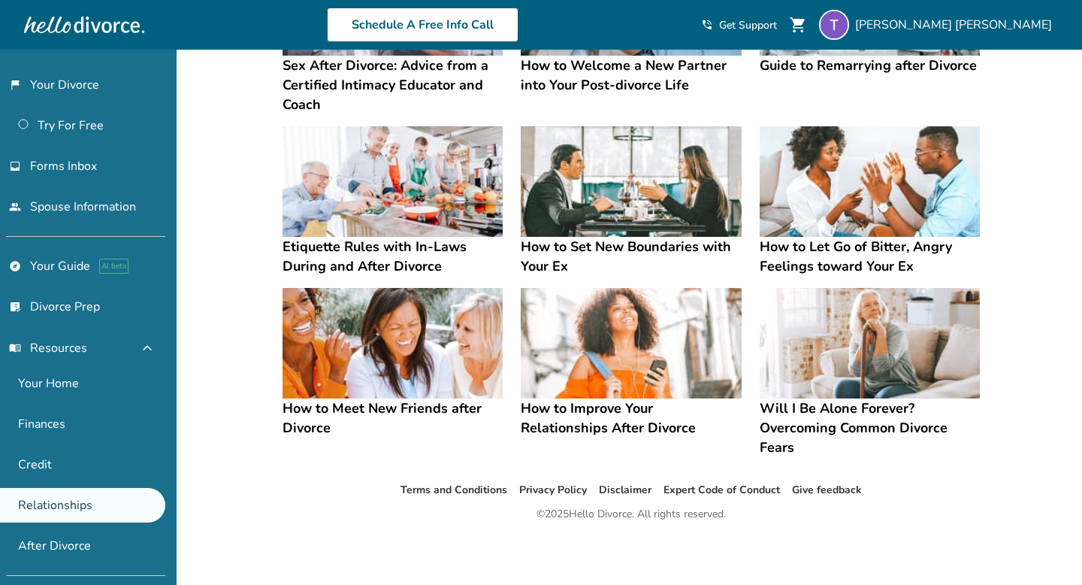
scroll to position [37, 0]
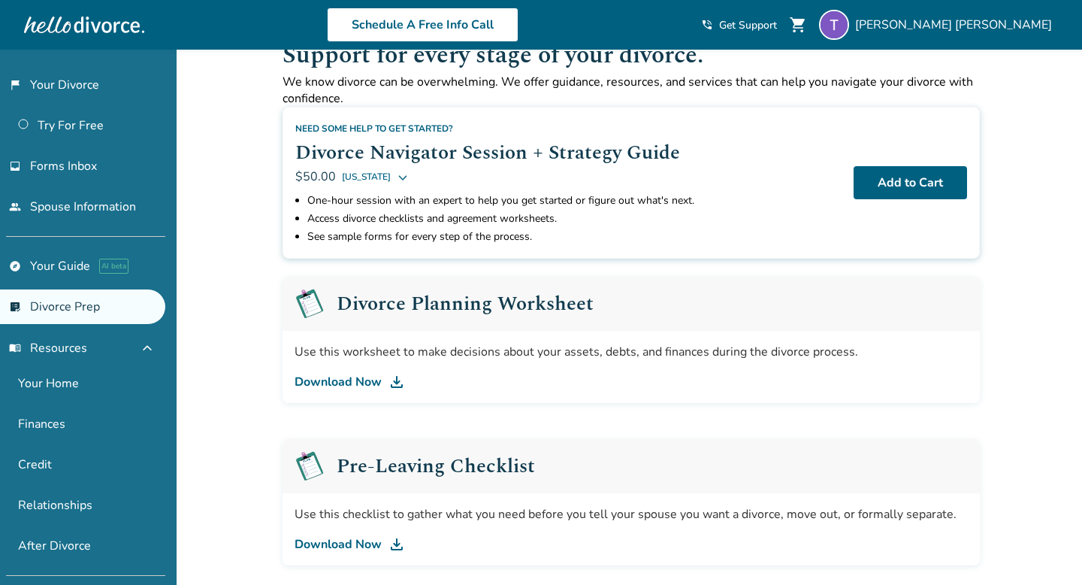
scroll to position [50, 0]
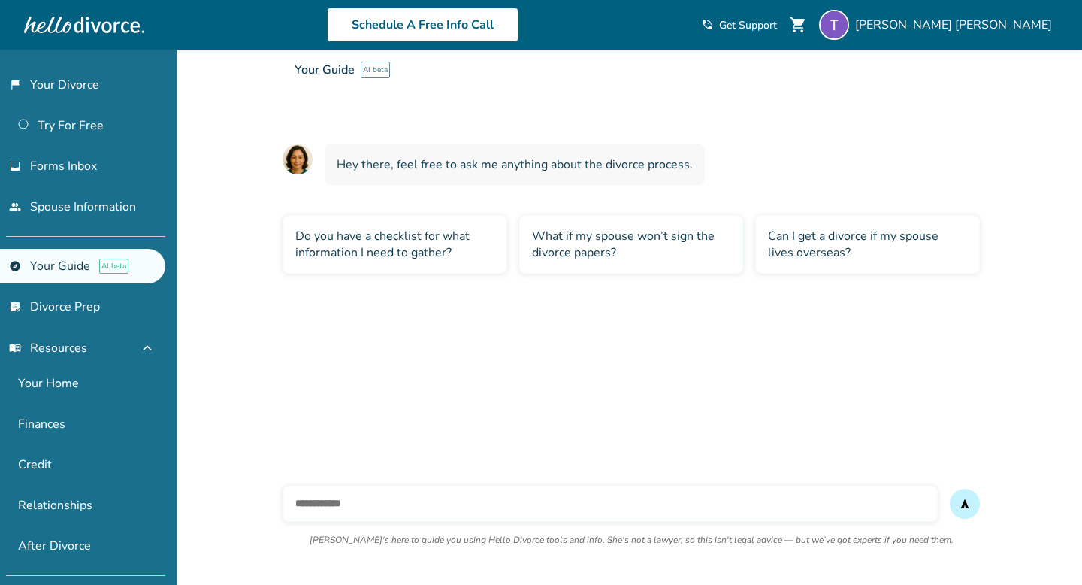
click at [479, 504] on input "text" at bounding box center [610, 504] width 655 height 36
type input "**********"
click at [950, 489] on button "send" at bounding box center [965, 504] width 30 height 30
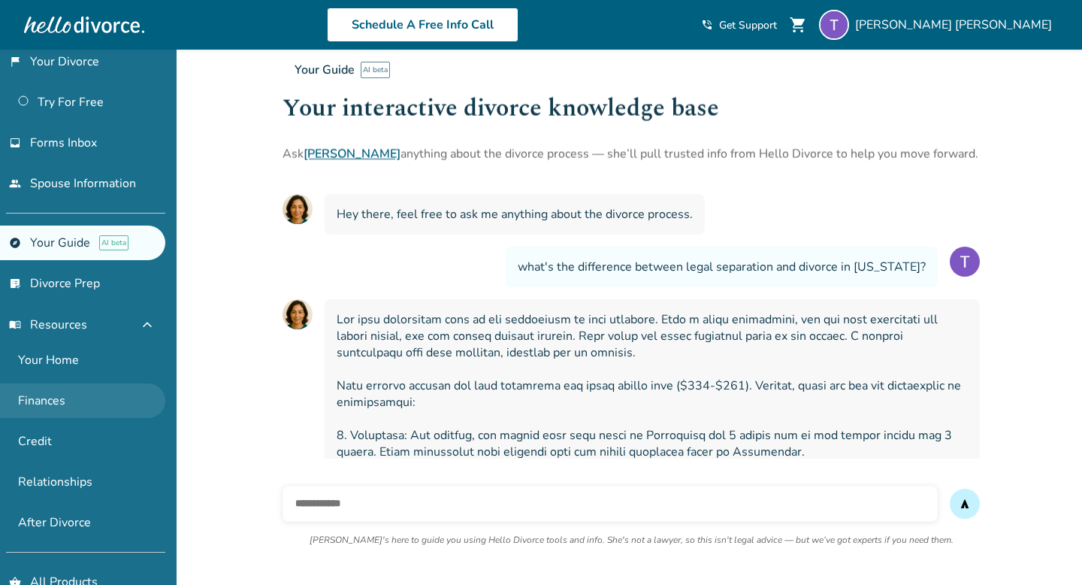
scroll to position [0, 0]
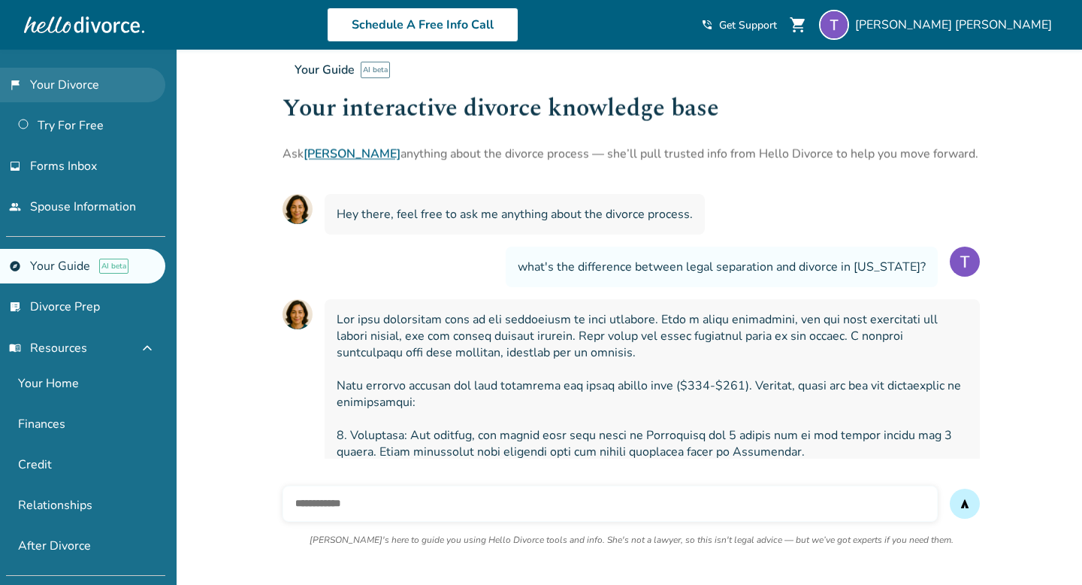
click at [88, 79] on link "flag_2 Your Divorce" at bounding box center [82, 85] width 165 height 35
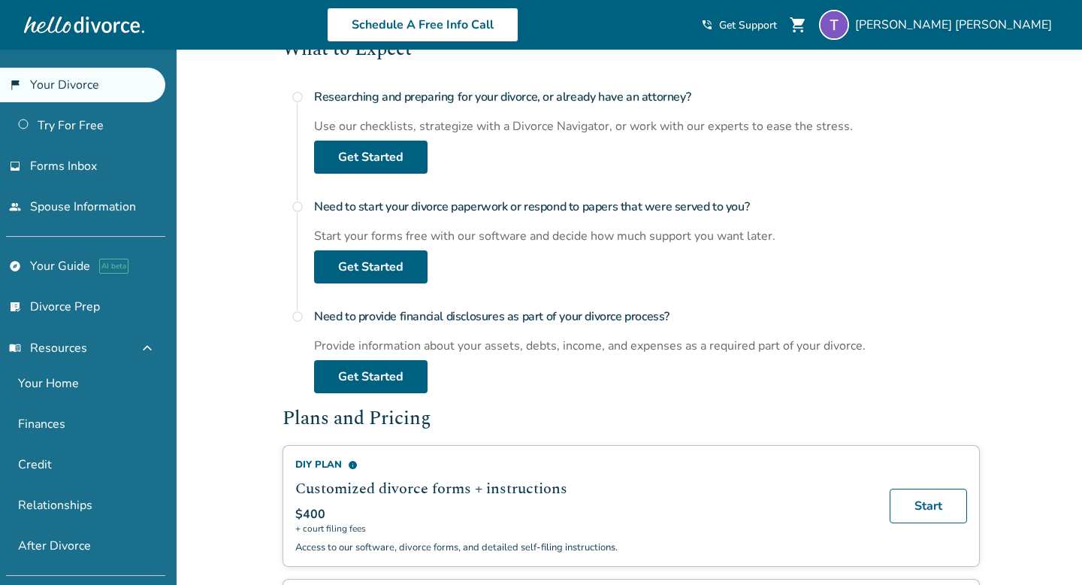
scroll to position [562, 0]
click at [374, 153] on link "Get Started" at bounding box center [370, 156] width 113 height 33
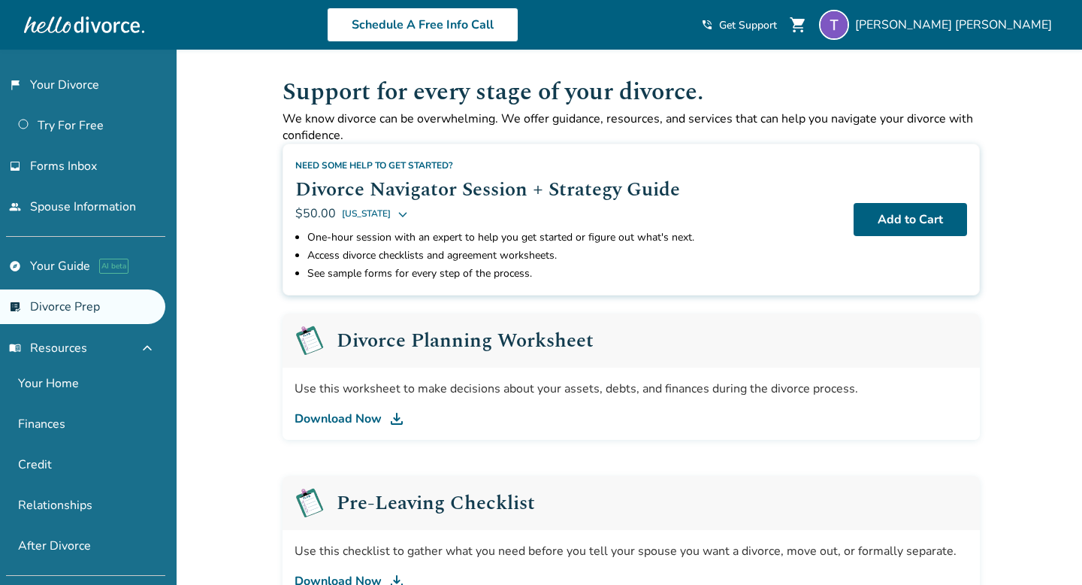
click at [605, 41] on div "Schedule A Free Info Call" at bounding box center [422, 25] width 557 height 35
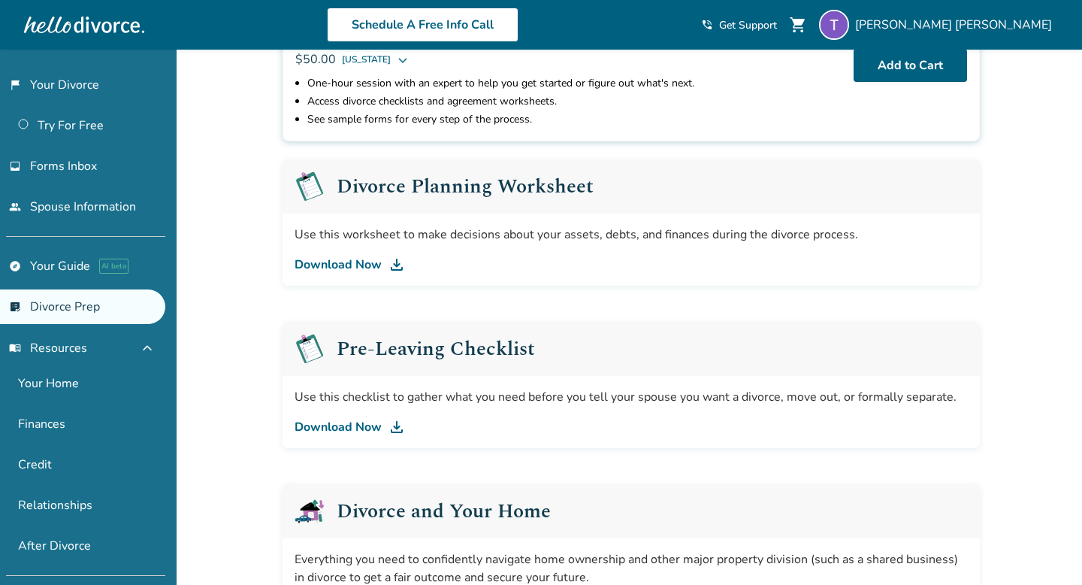
scroll to position [155, 0]
click at [59, 379] on link "Your Home" at bounding box center [82, 383] width 165 height 35
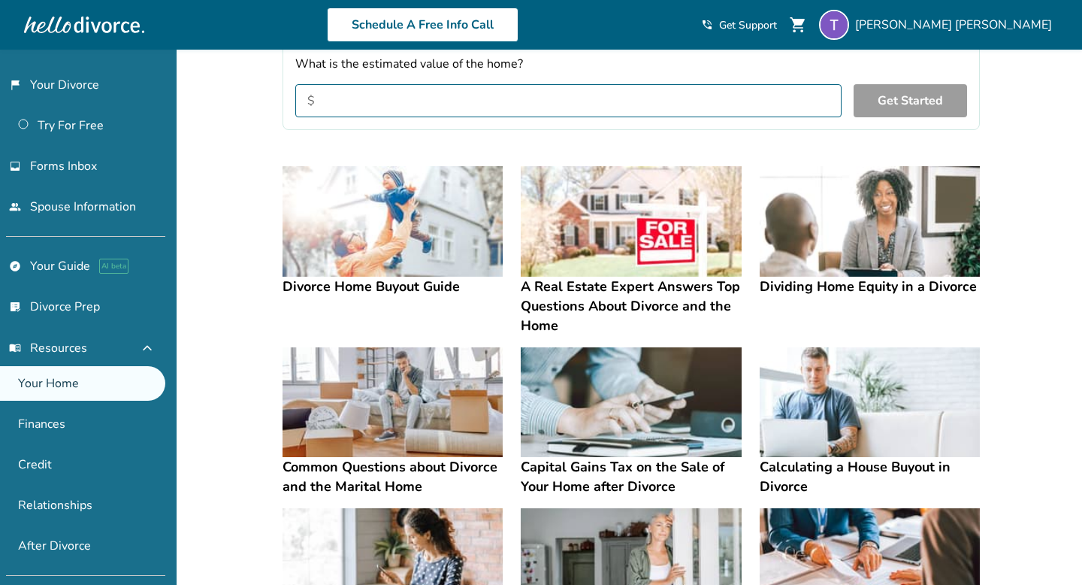
scroll to position [220, 0]
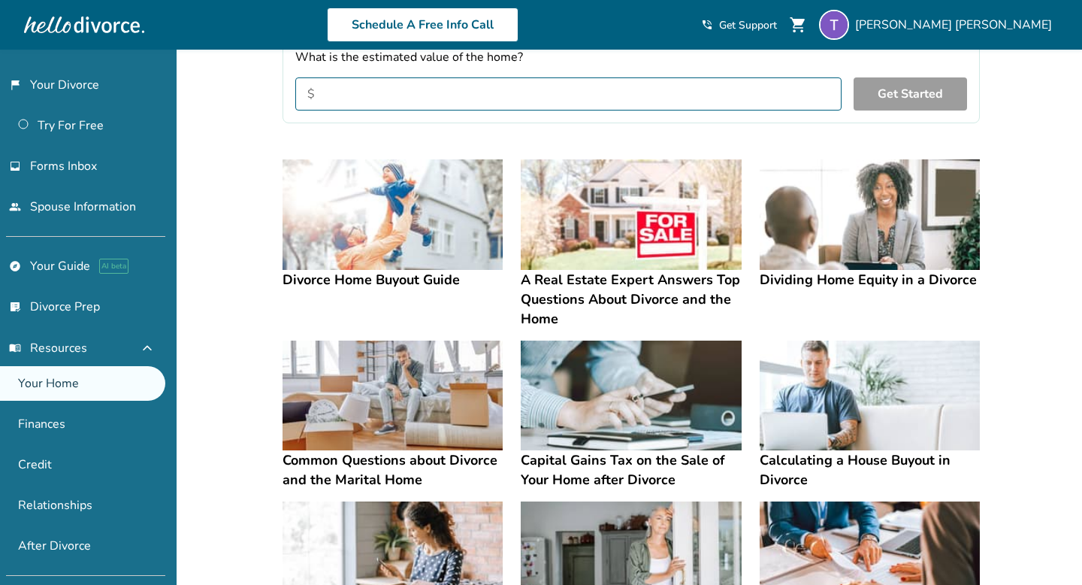
click at [568, 474] on h4 "Capital Gains Tax on the Sale of Your Home after Divorce" at bounding box center [631, 469] width 220 height 39
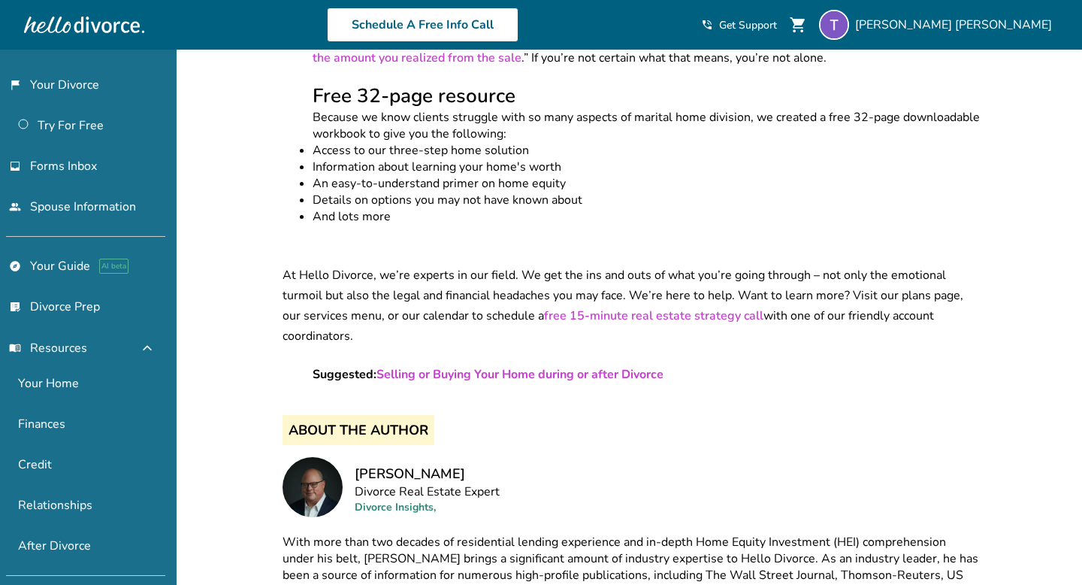
scroll to position [2017, 0]
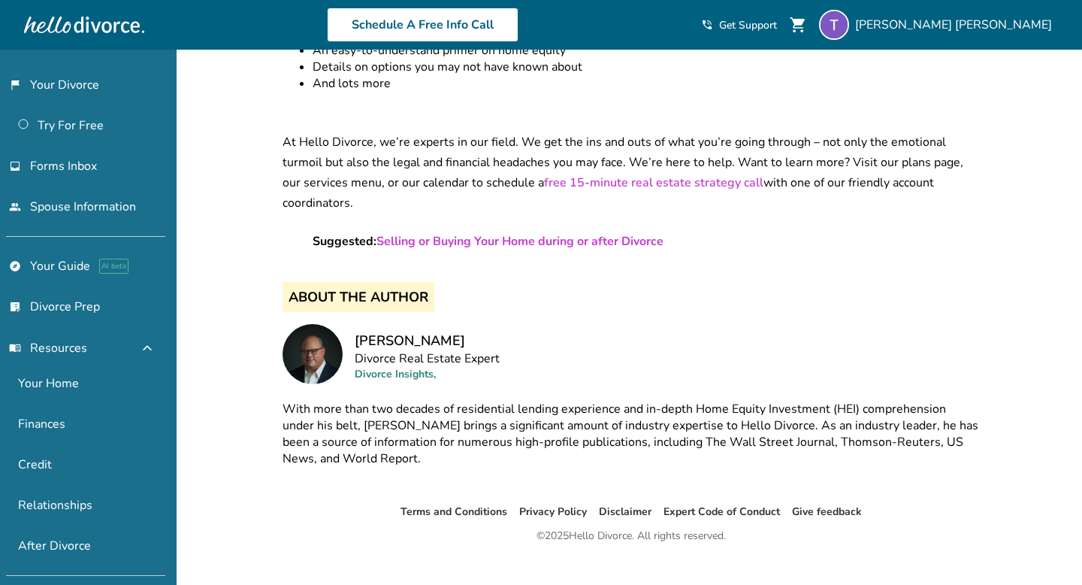
scroll to position [220, 0]
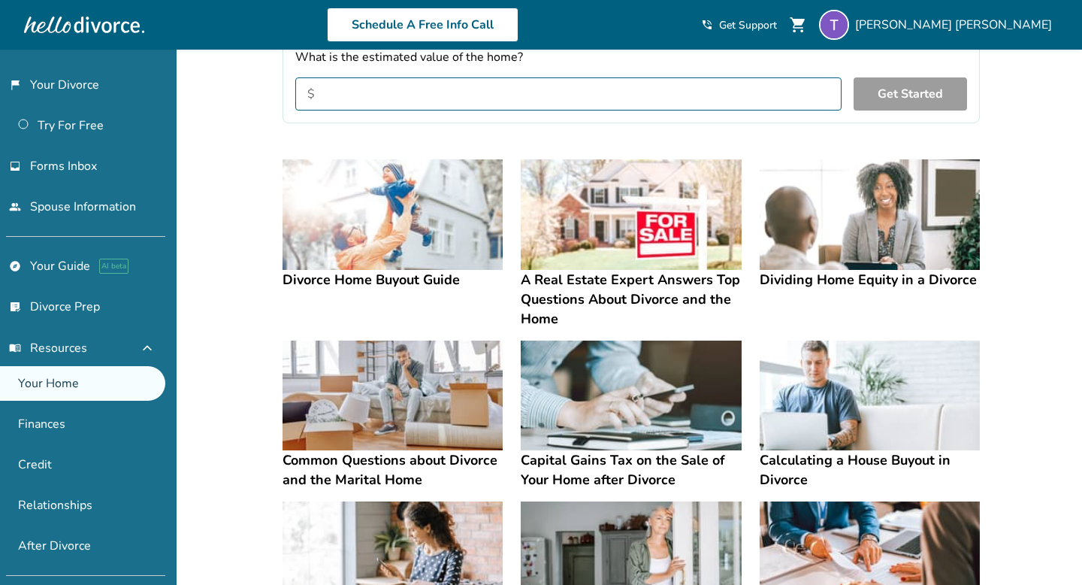
click at [617, 290] on h4 "A Real Estate Expert Answers Top Questions About Divorce and the Home" at bounding box center [631, 299] width 220 height 59
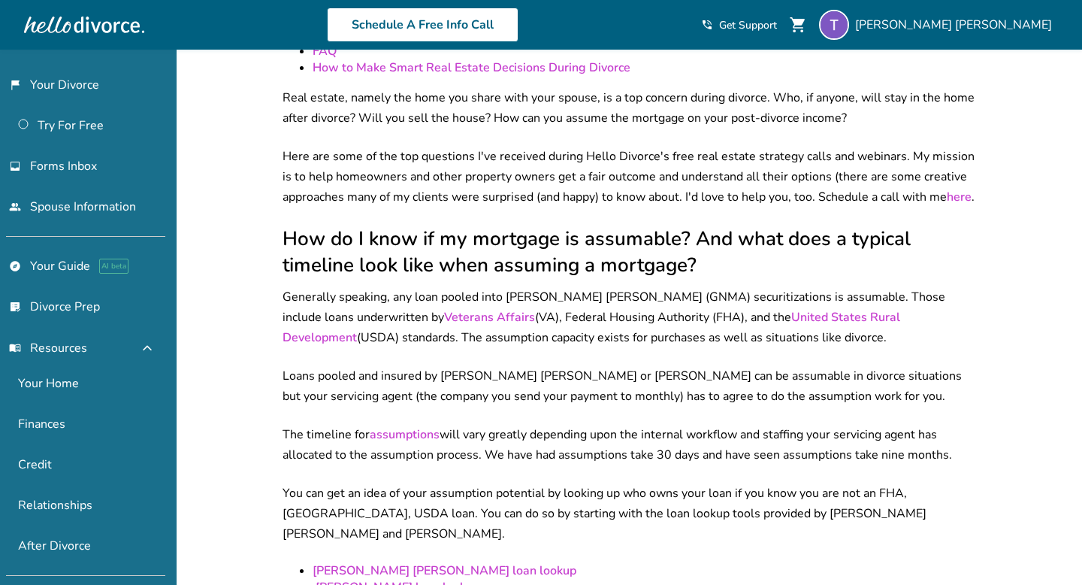
scroll to position [484, 0]
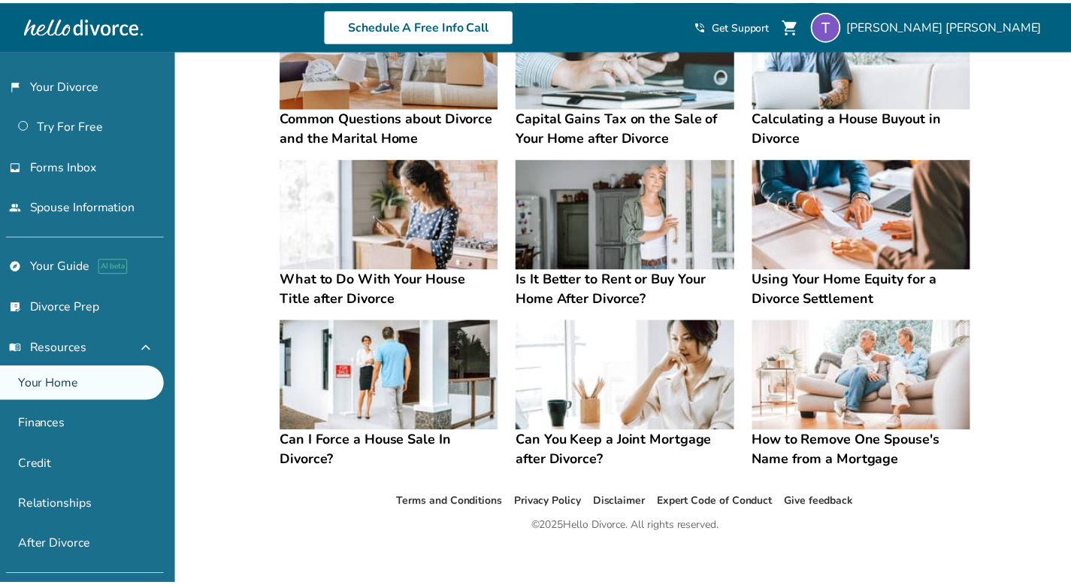
scroll to position [561, 0]
